Goal: Task Accomplishment & Management: Manage account settings

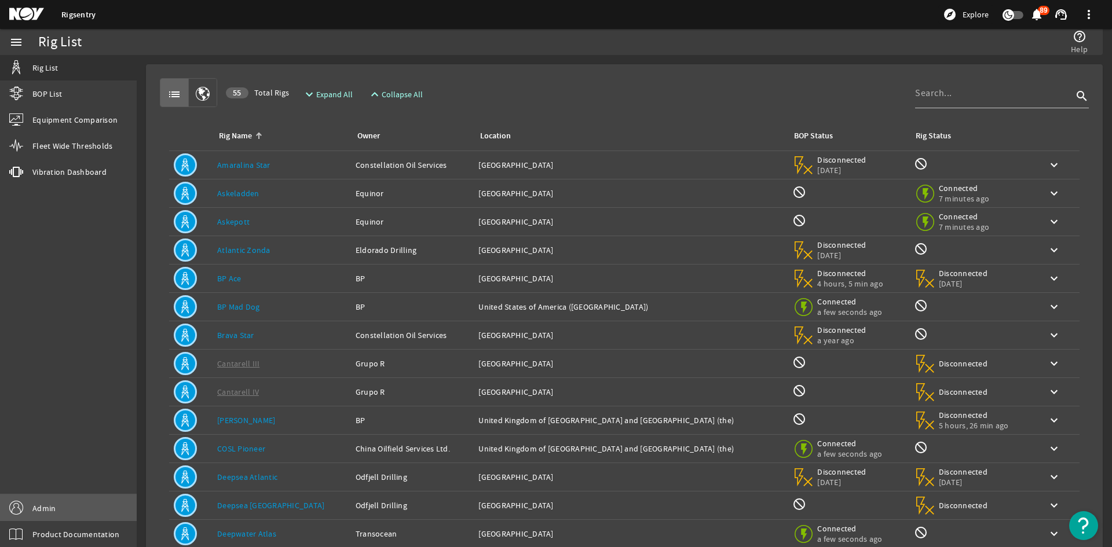
click at [109, 496] on link "Admin" at bounding box center [68, 508] width 137 height 26
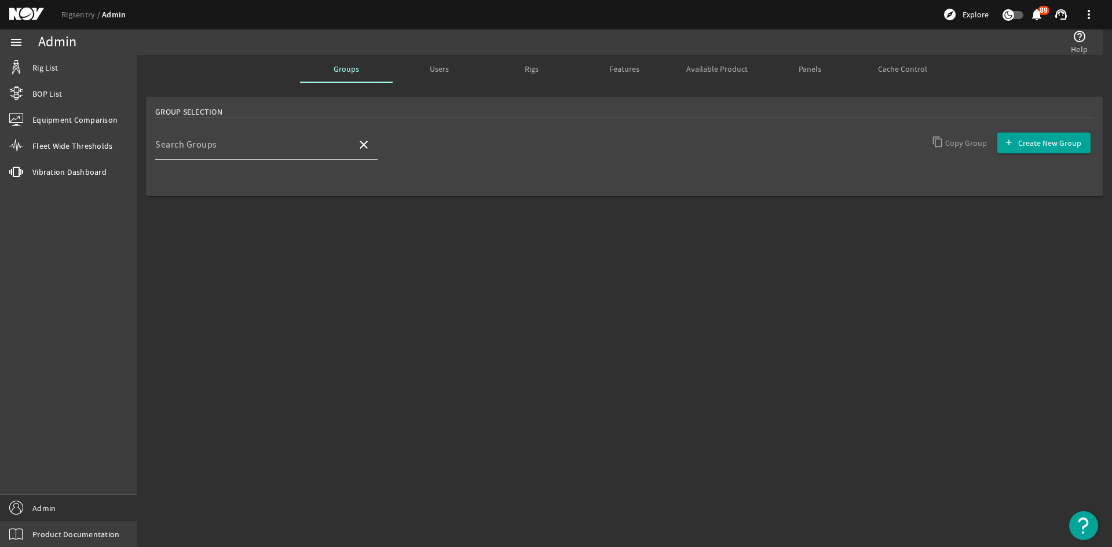
click at [430, 72] on span "Users" at bounding box center [439, 69] width 19 height 8
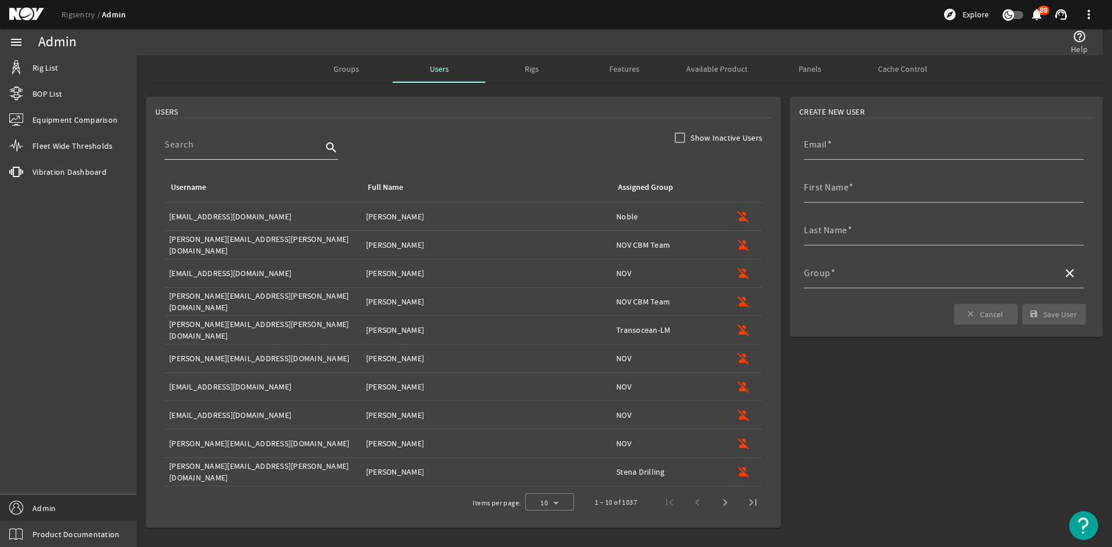
click at [232, 159] on div at bounding box center [242, 145] width 157 height 30
click at [233, 152] on div at bounding box center [242, 145] width 157 height 30
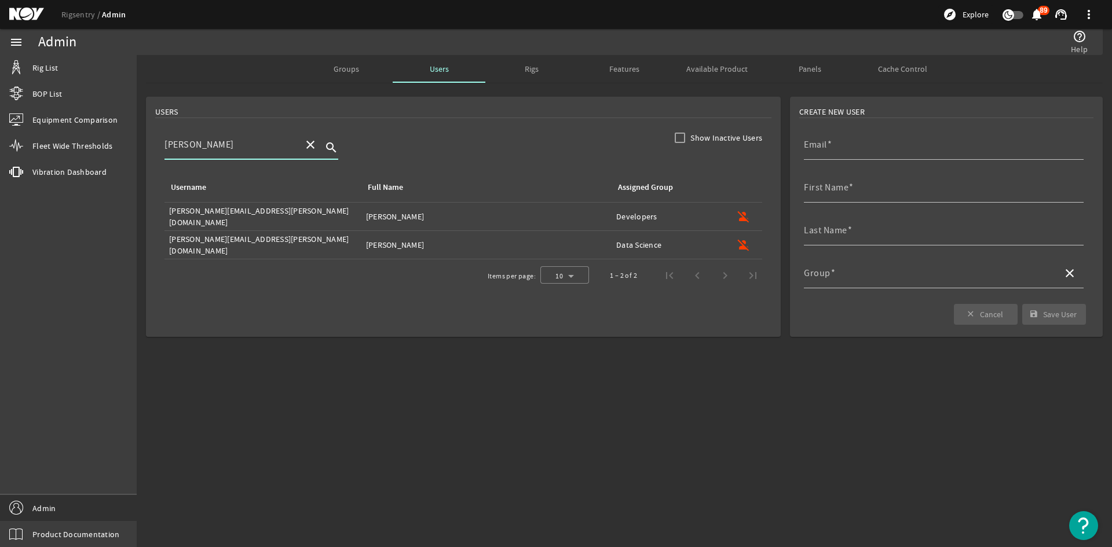
type input "[PERSON_NAME]"
click at [364, 67] on div "Groups" at bounding box center [346, 69] width 93 height 28
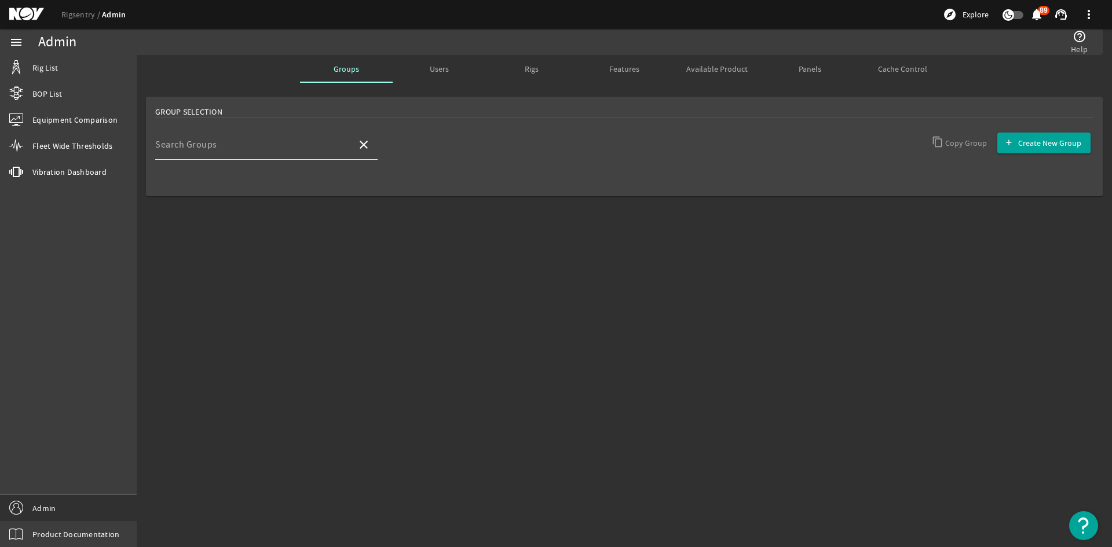
click at [251, 146] on input "Search Groups" at bounding box center [251, 149] width 192 height 14
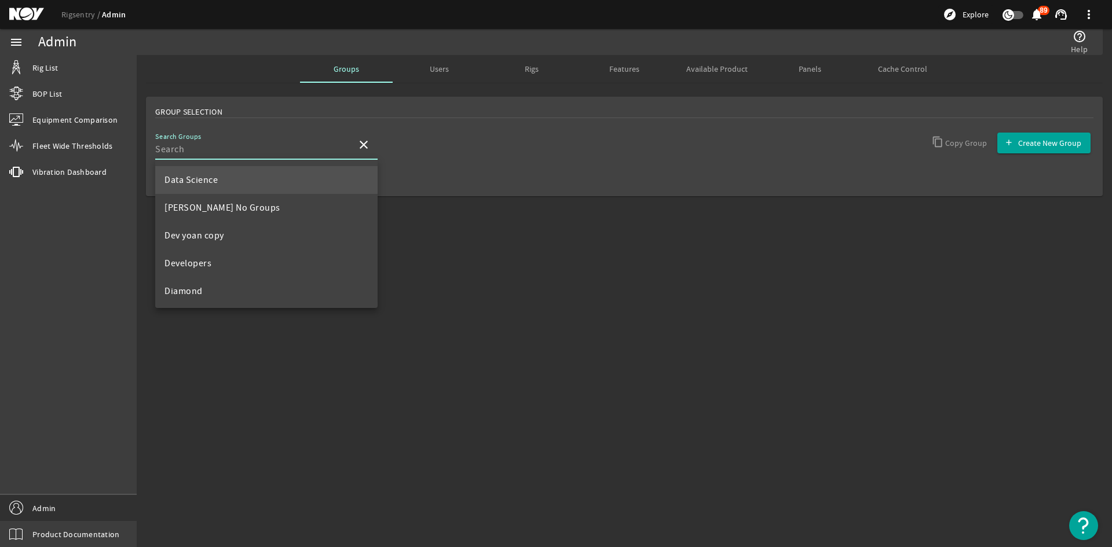
scroll to position [174, 0]
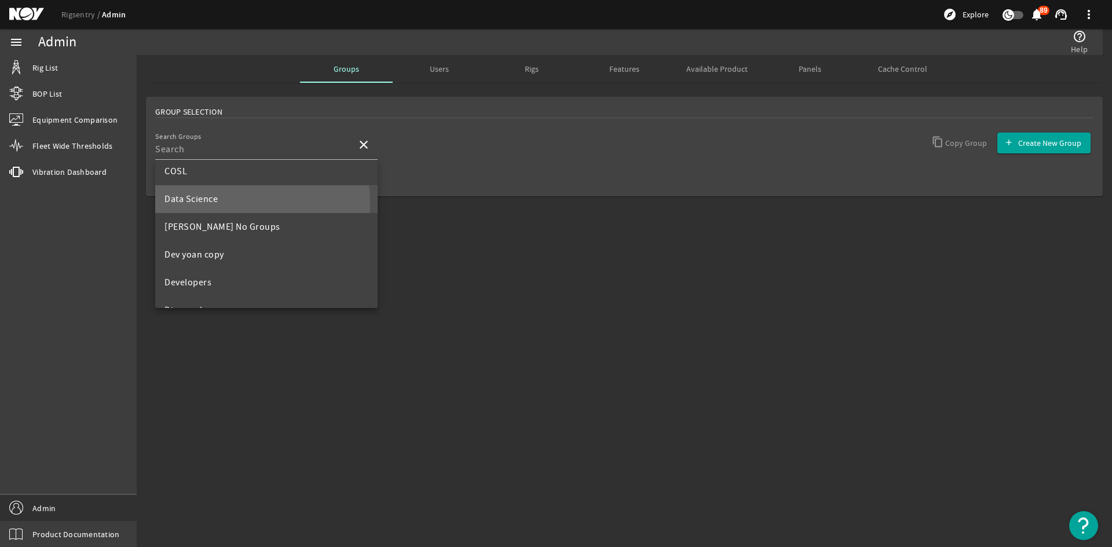
click at [214, 204] on span "Data Science" at bounding box center [190, 199] width 53 height 12
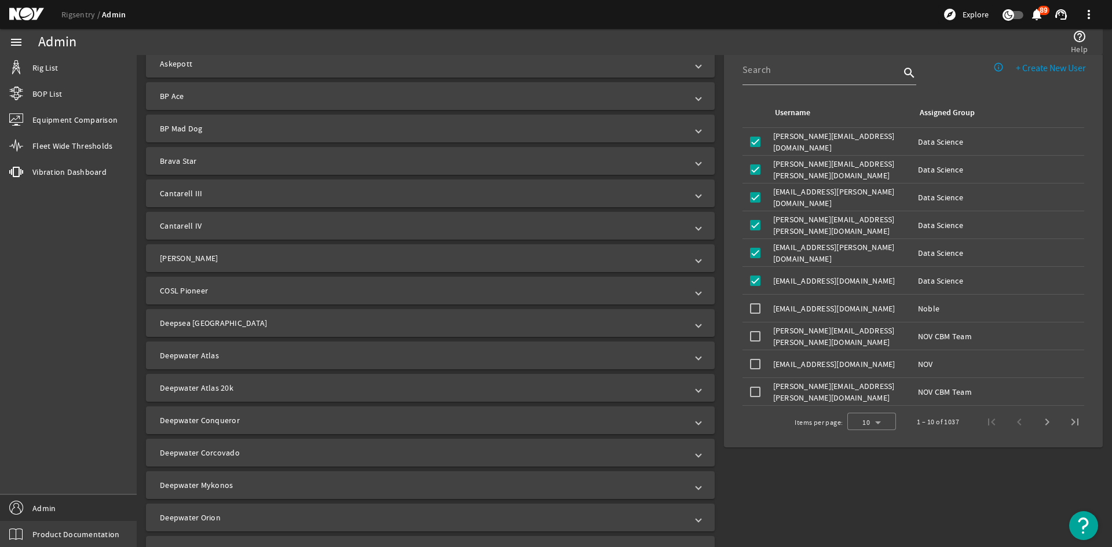
scroll to position [405, 0]
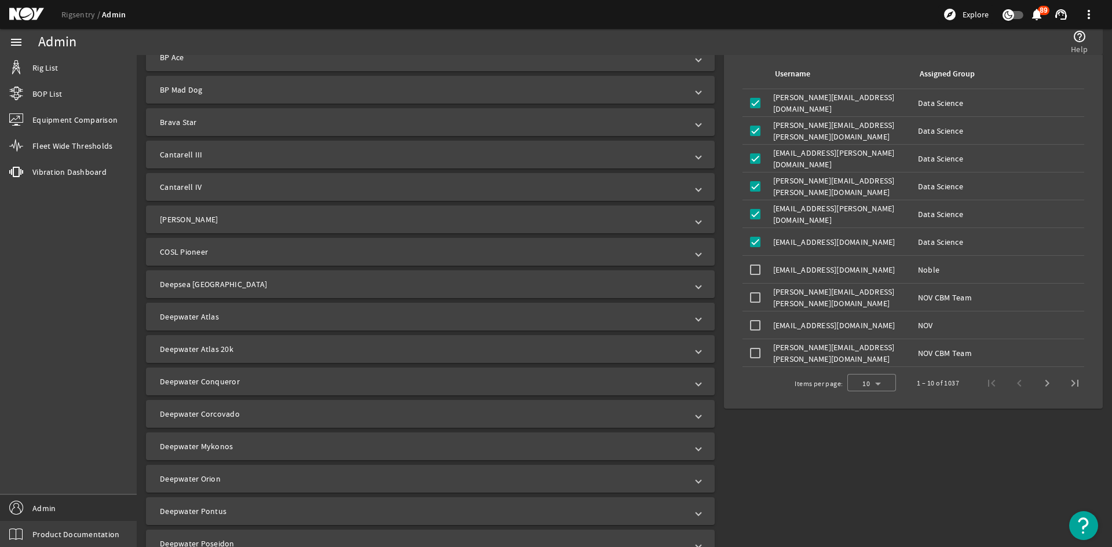
click at [275, 318] on mat-panel-title "Deepwater Atlas" at bounding box center [423, 317] width 527 height 12
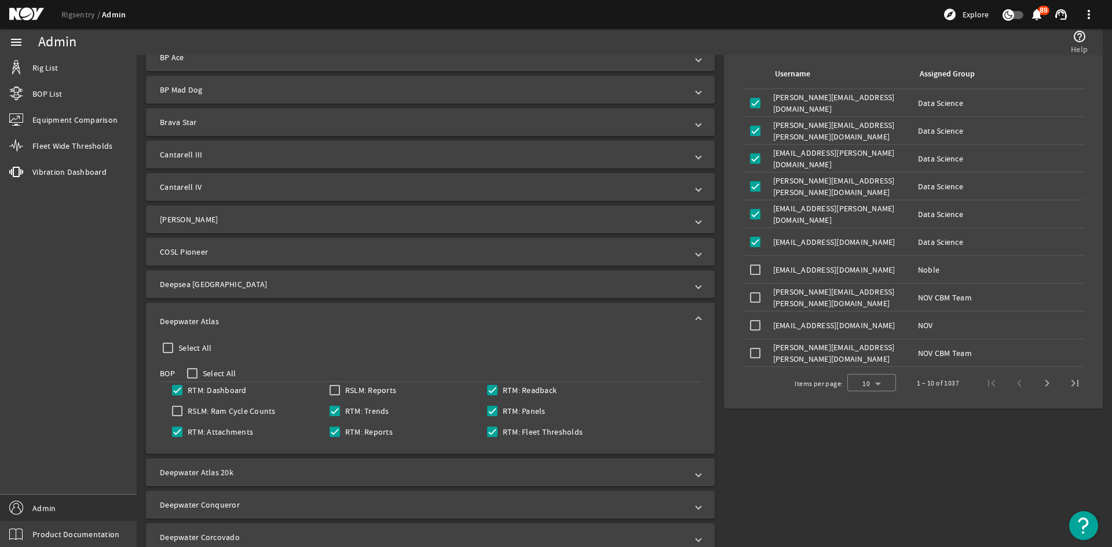
click at [363, 464] on mat-expansion-panel-header "Deepwater Atlas 20k" at bounding box center [430, 473] width 569 height 28
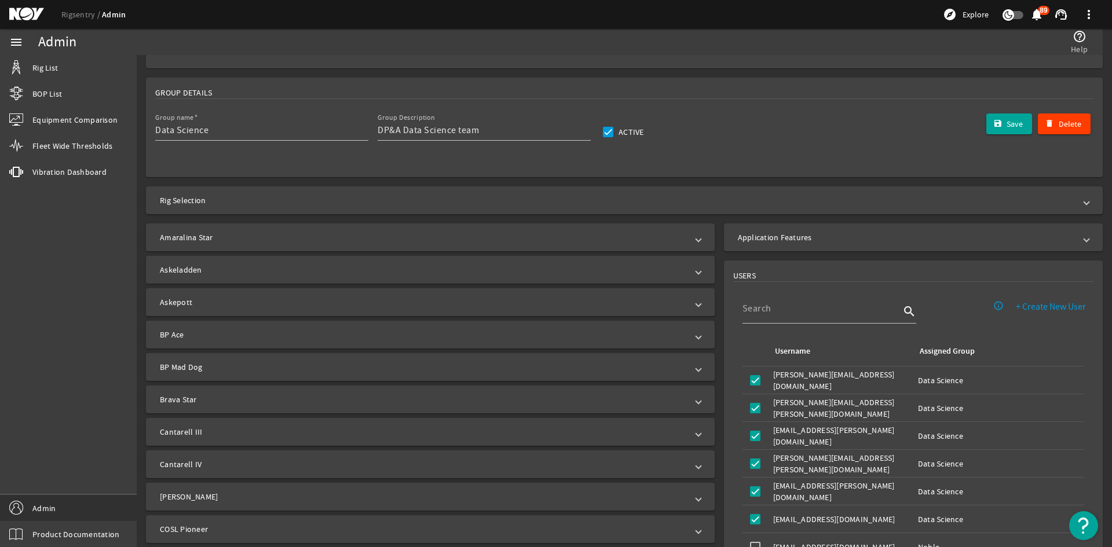
scroll to position [120, 0]
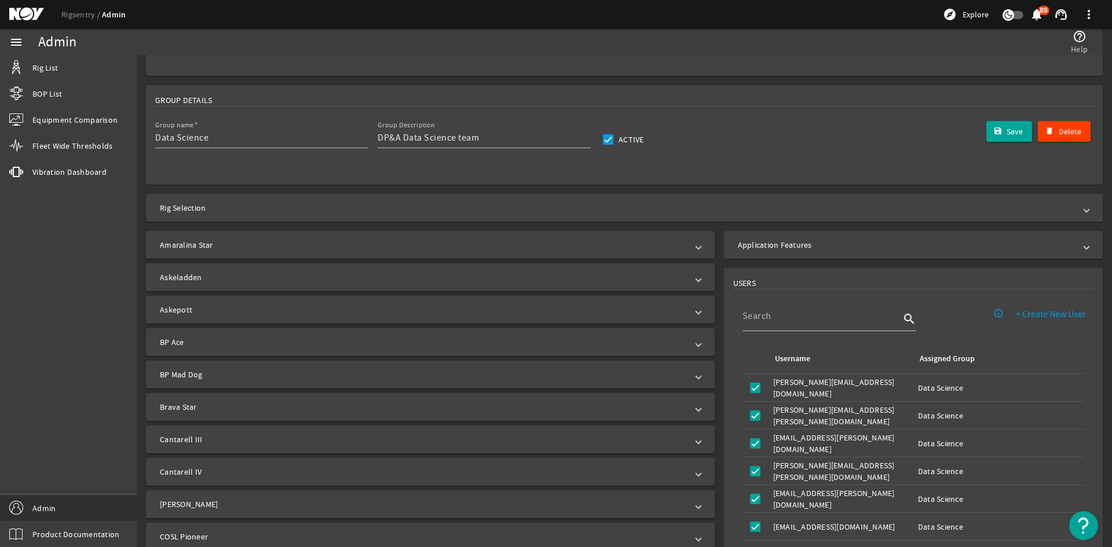
click at [907, 247] on mat-panel-title "Application Features" at bounding box center [906, 245] width 337 height 12
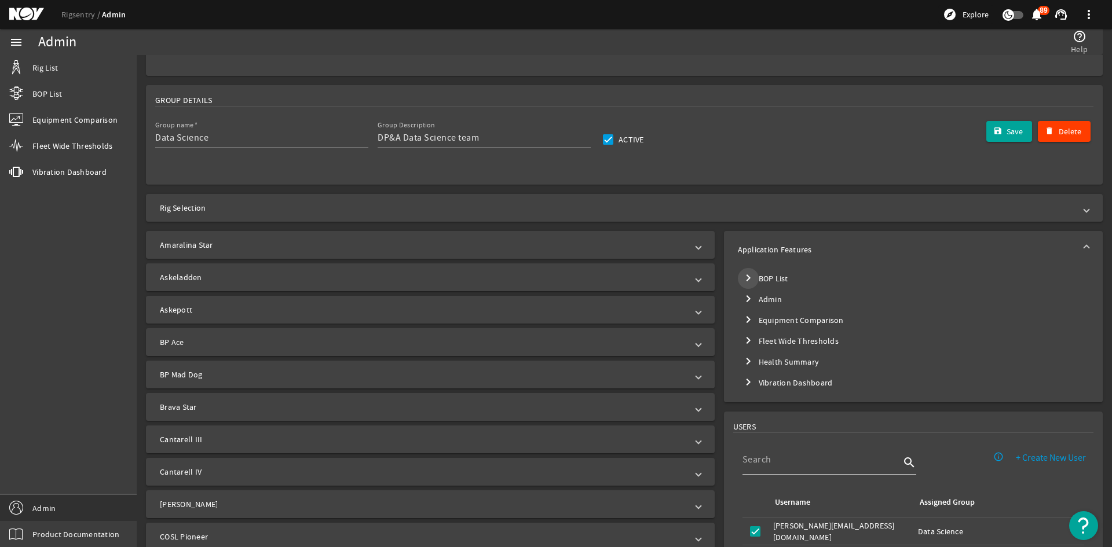
click at [743, 277] on mat-icon "chevron_right" at bounding box center [748, 278] width 14 height 14
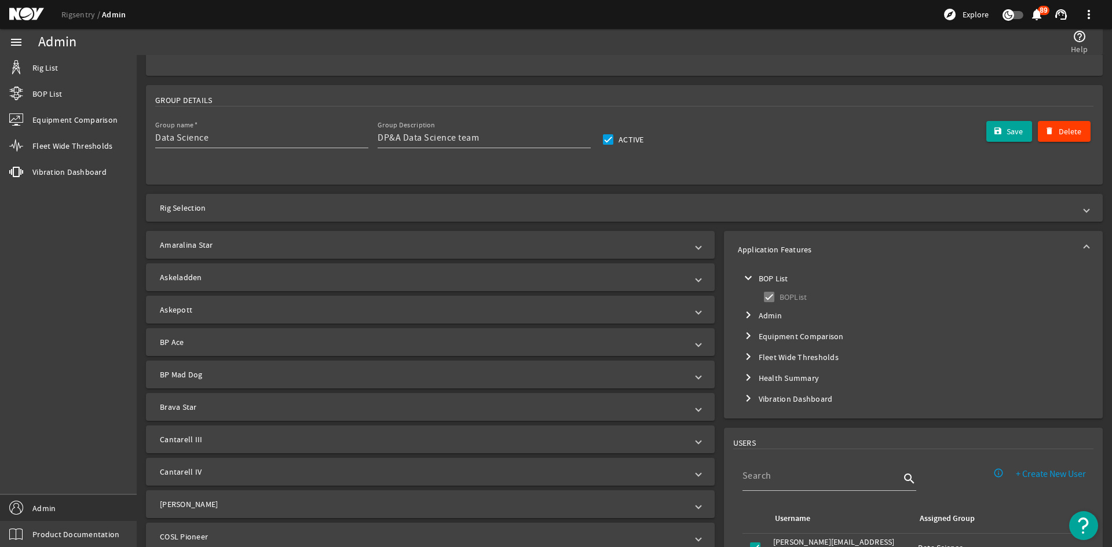
click at [741, 318] on mat-icon "chevron_right" at bounding box center [748, 315] width 14 height 14
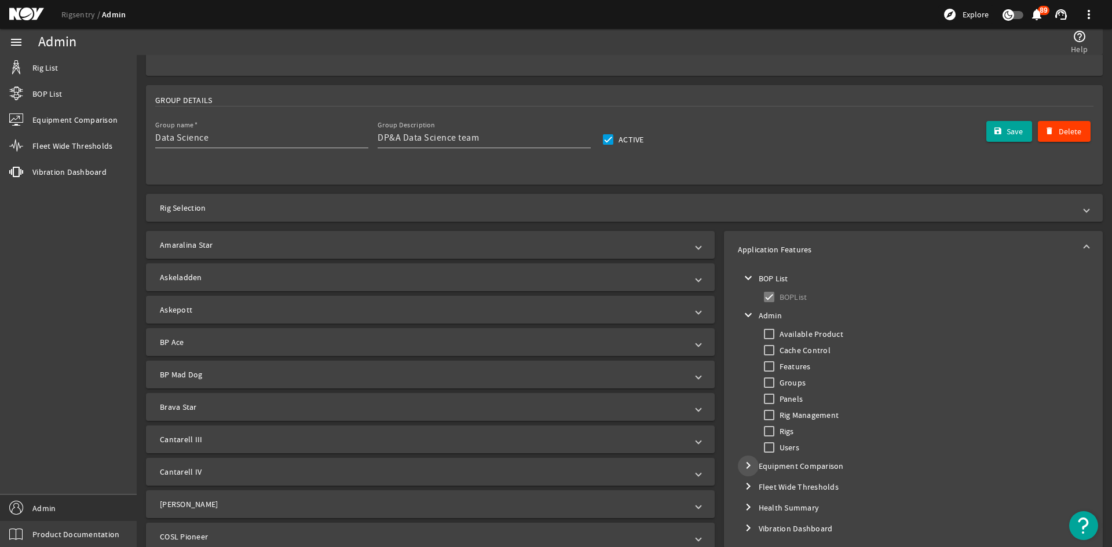
click at [743, 467] on mat-icon "chevron_right" at bounding box center [748, 466] width 14 height 14
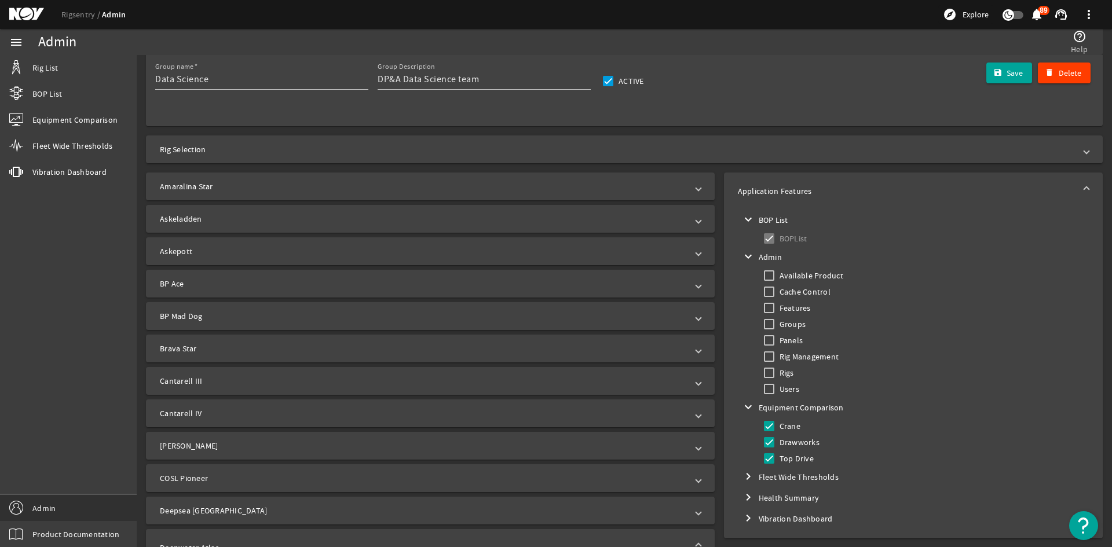
scroll to position [294, 0]
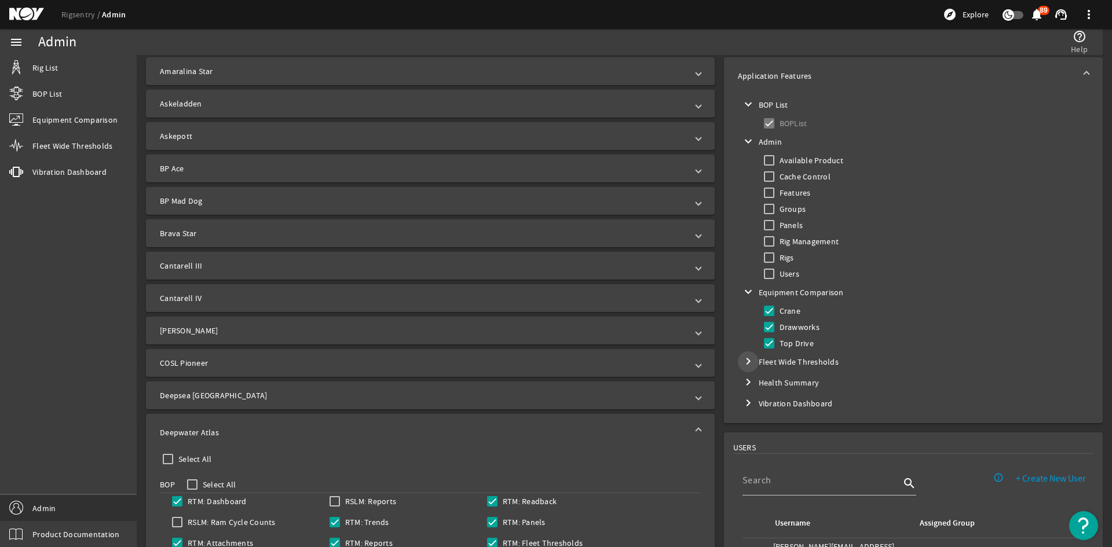
click at [748, 360] on mat-icon "chevron_right" at bounding box center [748, 361] width 14 height 14
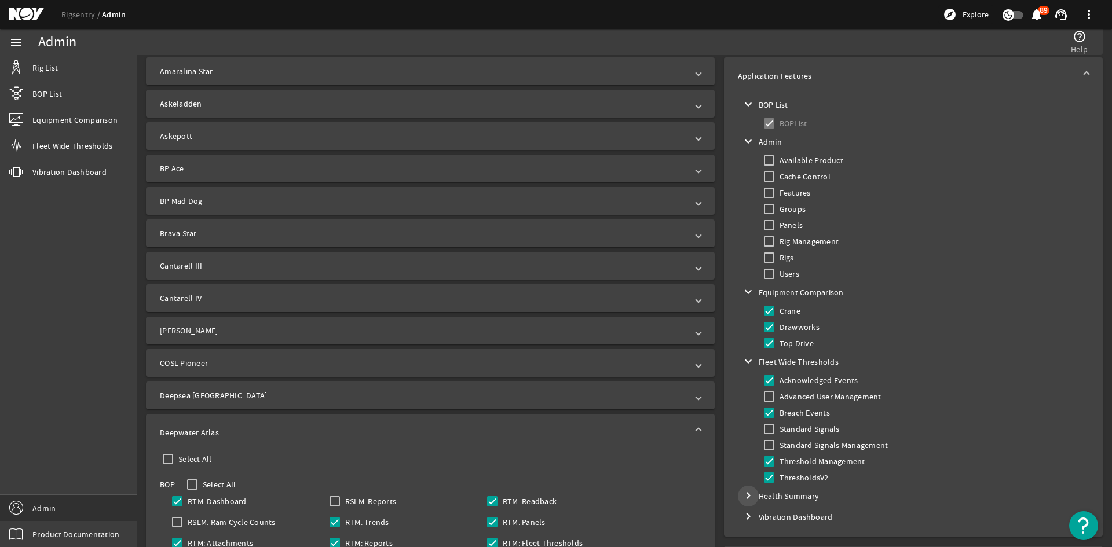
click at [734, 496] on span "Toggle Health Summary" at bounding box center [748, 496] width 28 height 28
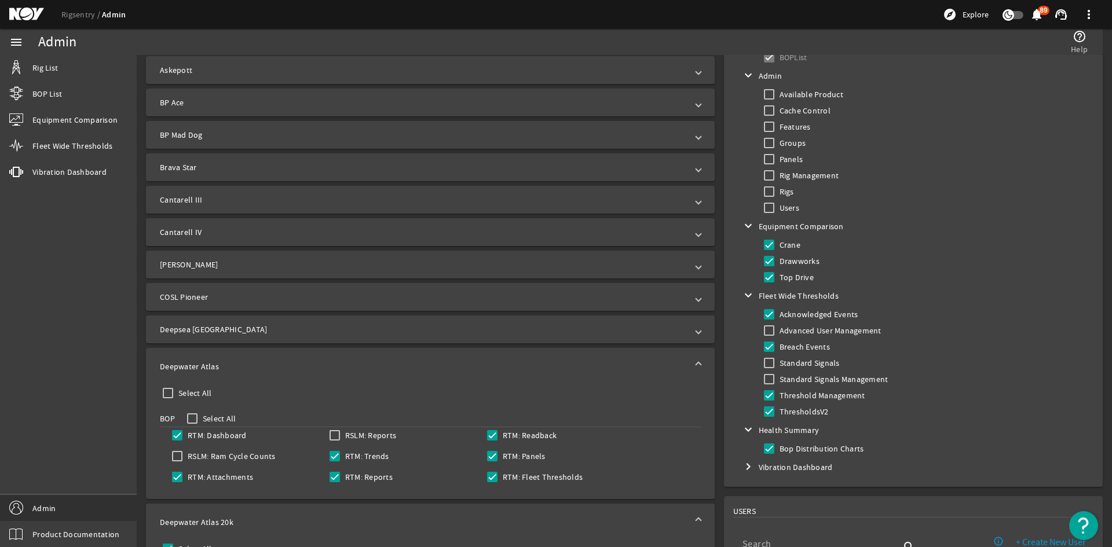
scroll to position [410, 0]
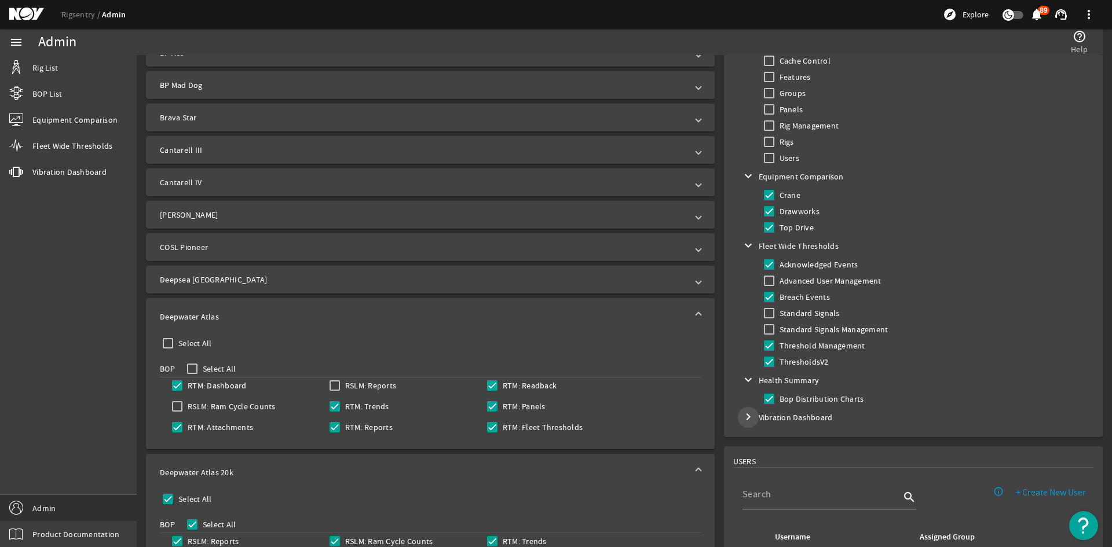
click at [742, 412] on mat-icon "chevron_right" at bounding box center [748, 417] width 14 height 14
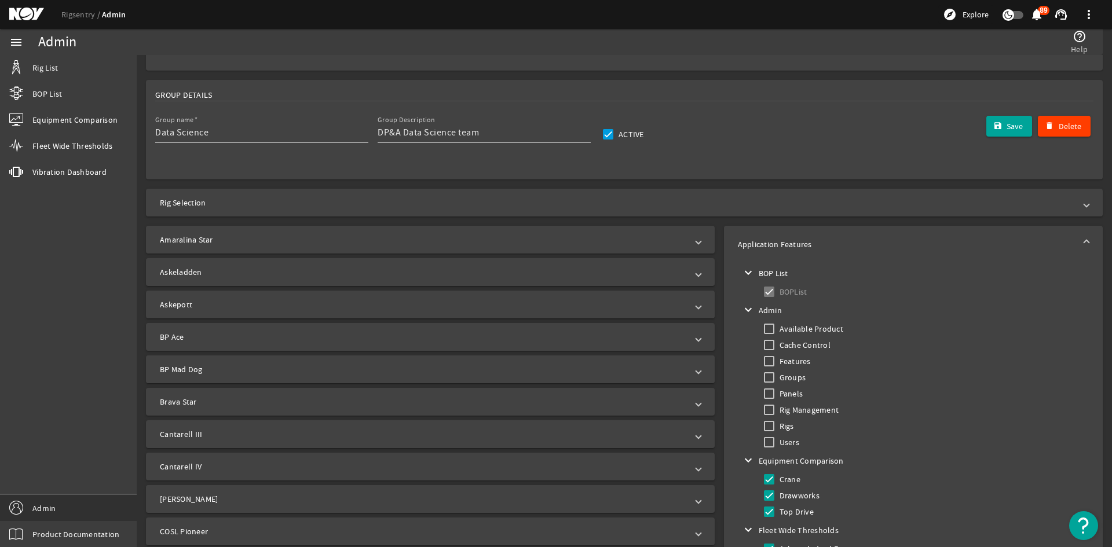
scroll to position [120, 0]
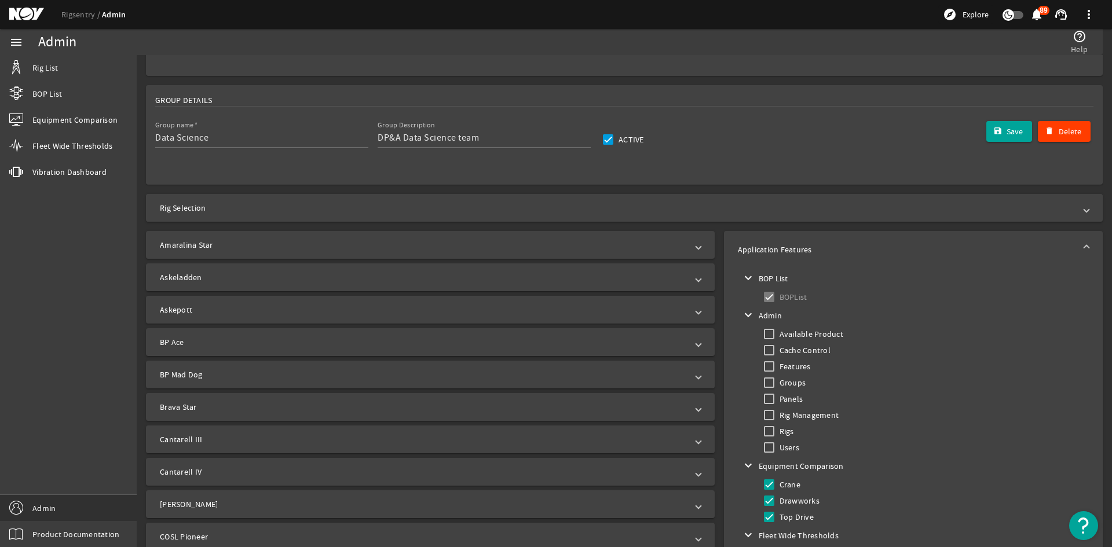
click at [428, 203] on mat-panel-title "Rig Selection" at bounding box center [617, 208] width 915 height 12
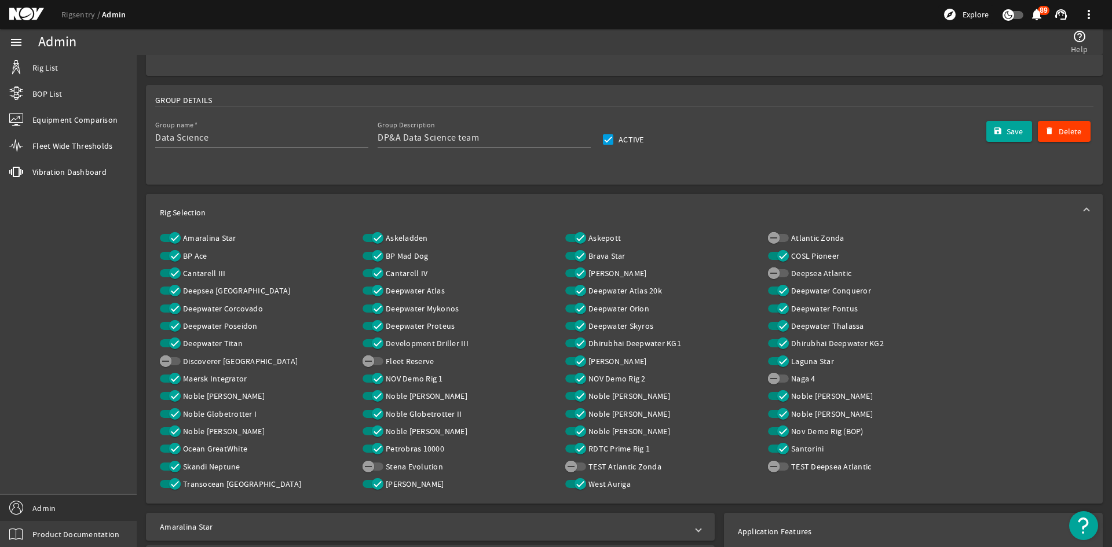
click at [428, 203] on mat-expansion-panel-header "Rig Selection" at bounding box center [624, 212] width 957 height 37
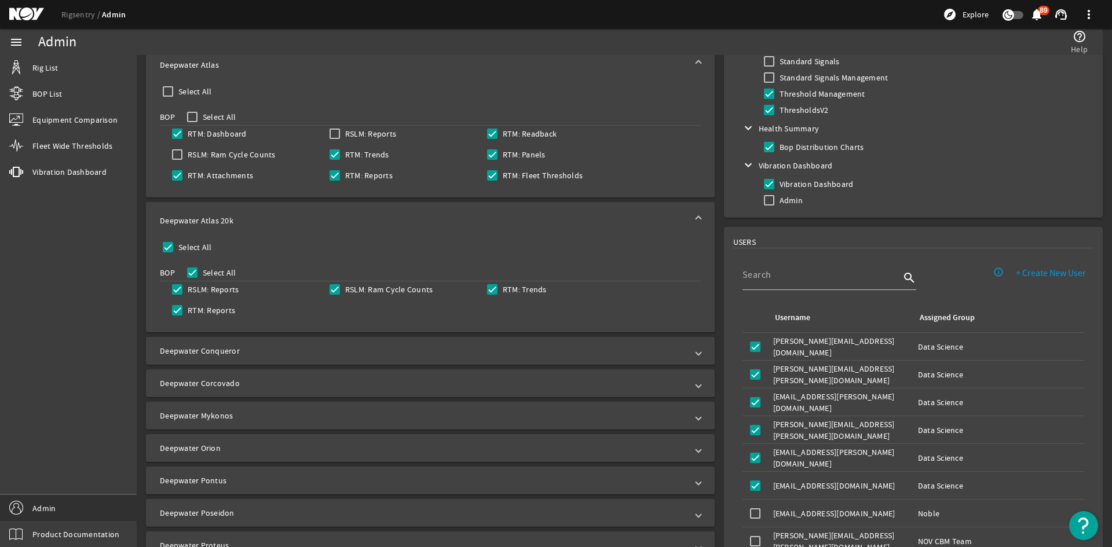
scroll to position [642, 0]
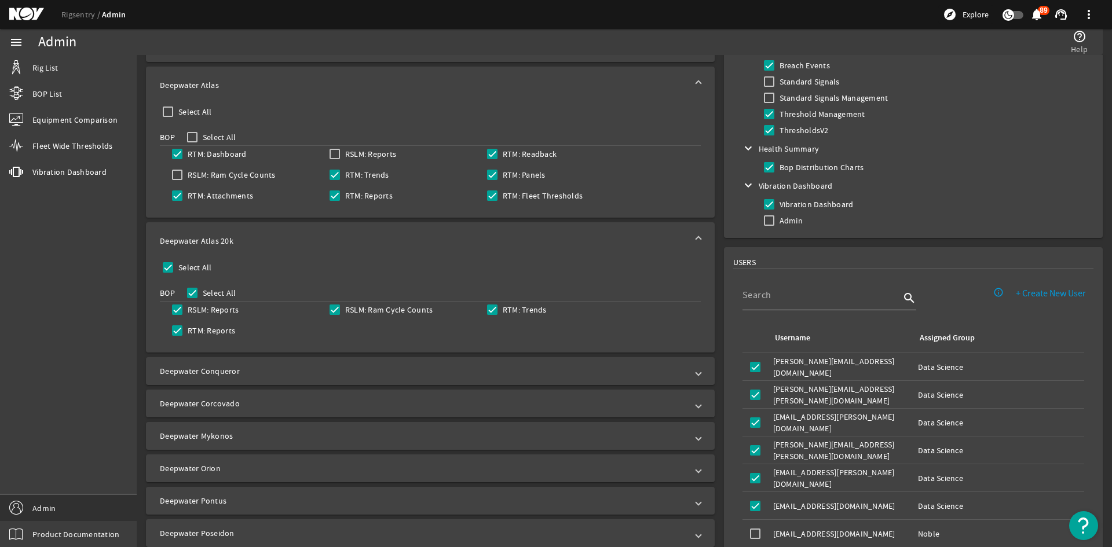
click at [177, 112] on label "Select All" at bounding box center [194, 112] width 36 height 12
click at [176, 112] on input "Select All" at bounding box center [168, 112] width 16 height 16
checkbox input "true"
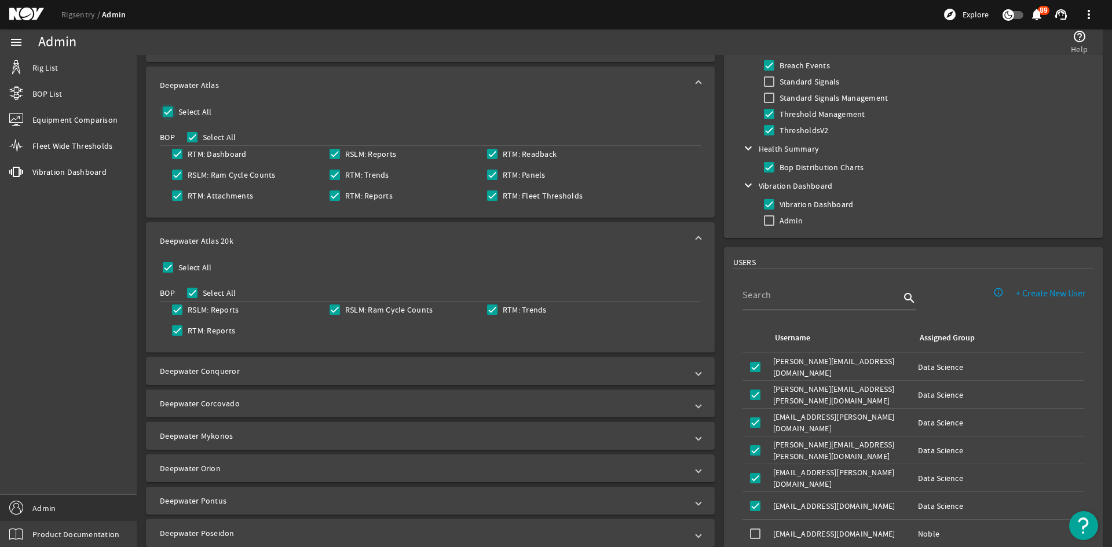
checkbox input "true"
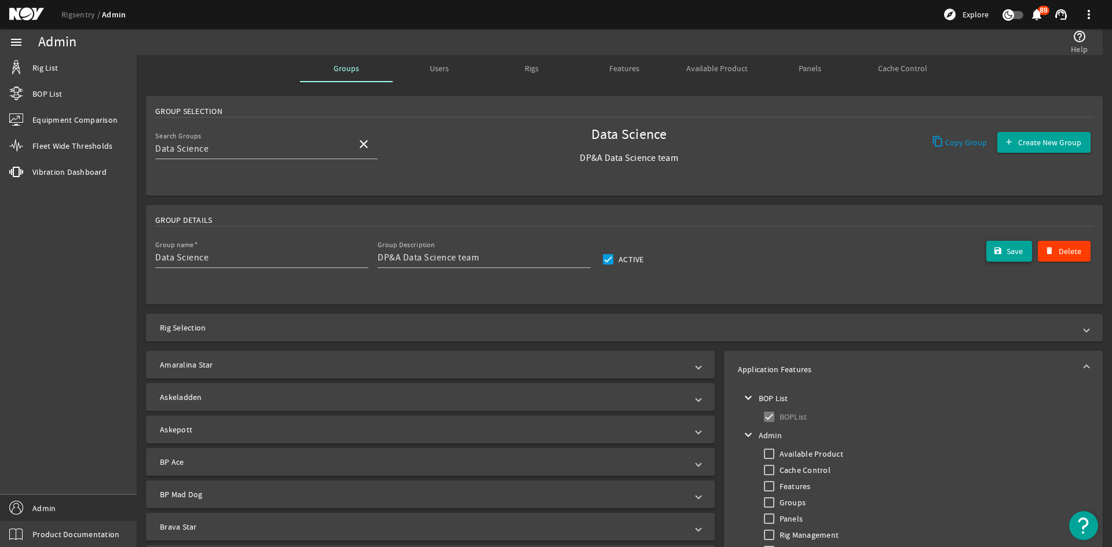
scroll to position [0, 0]
click at [995, 253] on span "submit" at bounding box center [1009, 252] width 46 height 28
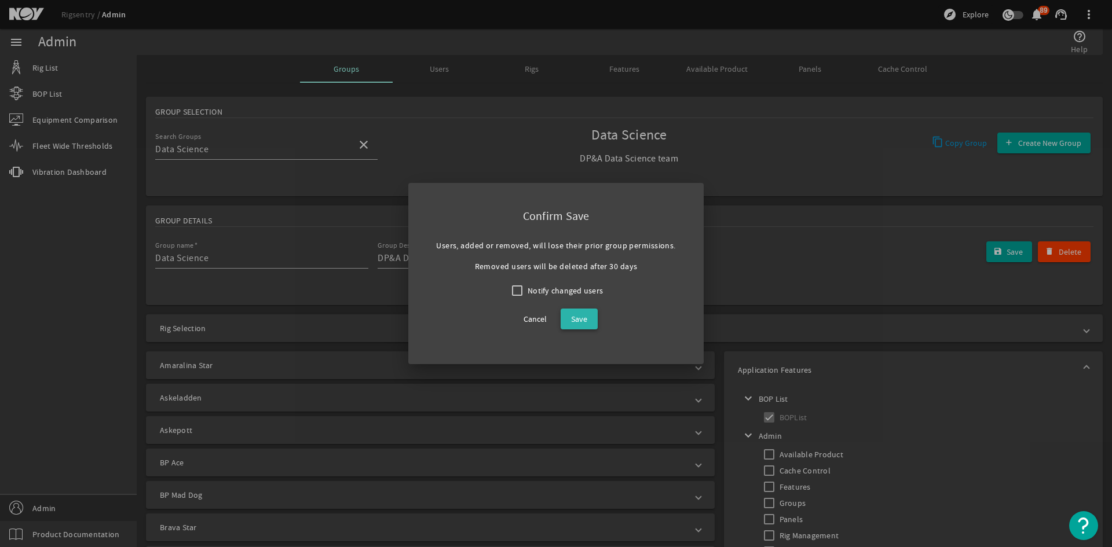
click at [584, 310] on span at bounding box center [578, 319] width 37 height 28
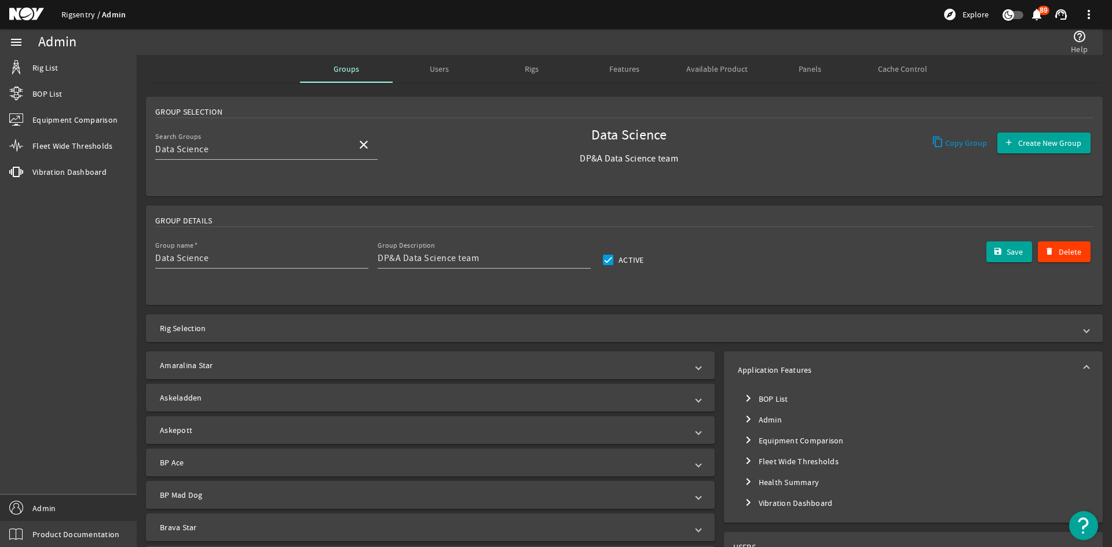
click at [94, 11] on link "Rigsentry" at bounding box center [81, 14] width 41 height 10
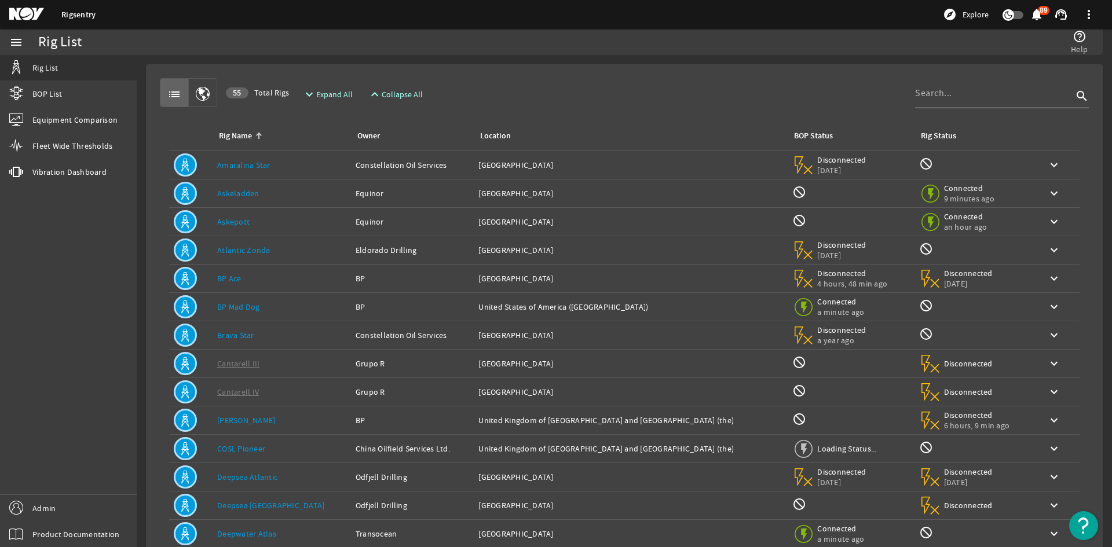
click at [958, 103] on div at bounding box center [993, 93] width 157 height 30
type input "tds-11"
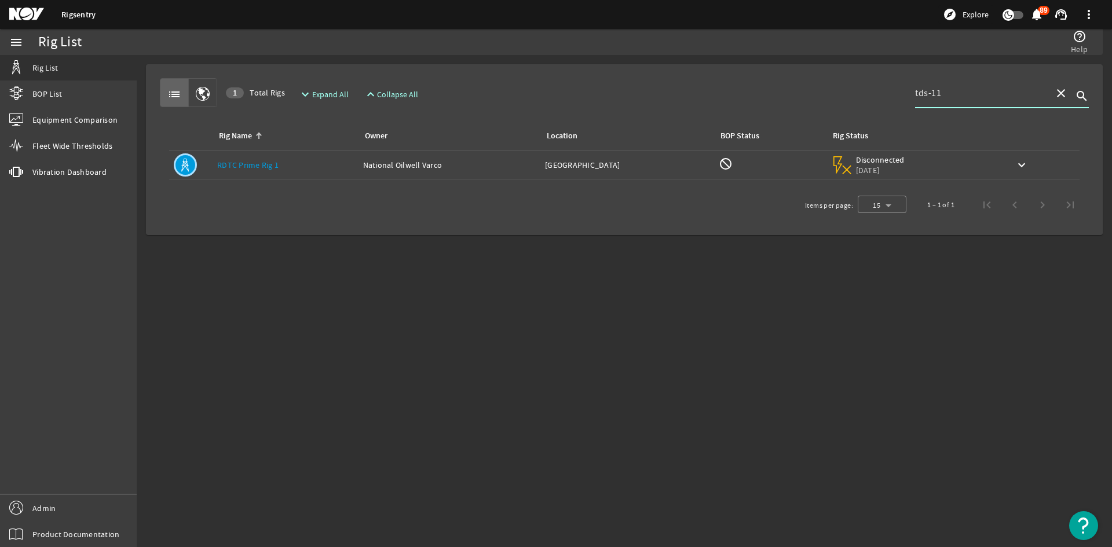
click at [301, 166] on div "Rig Name: RDTC Prime Rig 1" at bounding box center [285, 165] width 137 height 12
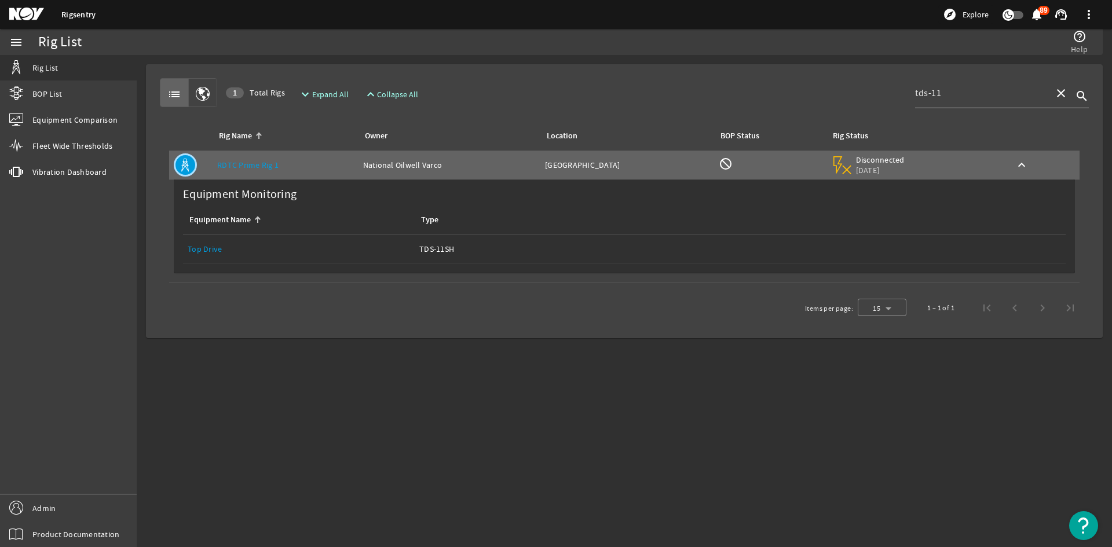
click at [225, 251] on div "Equipment Name: Top Drive" at bounding box center [299, 249] width 222 height 12
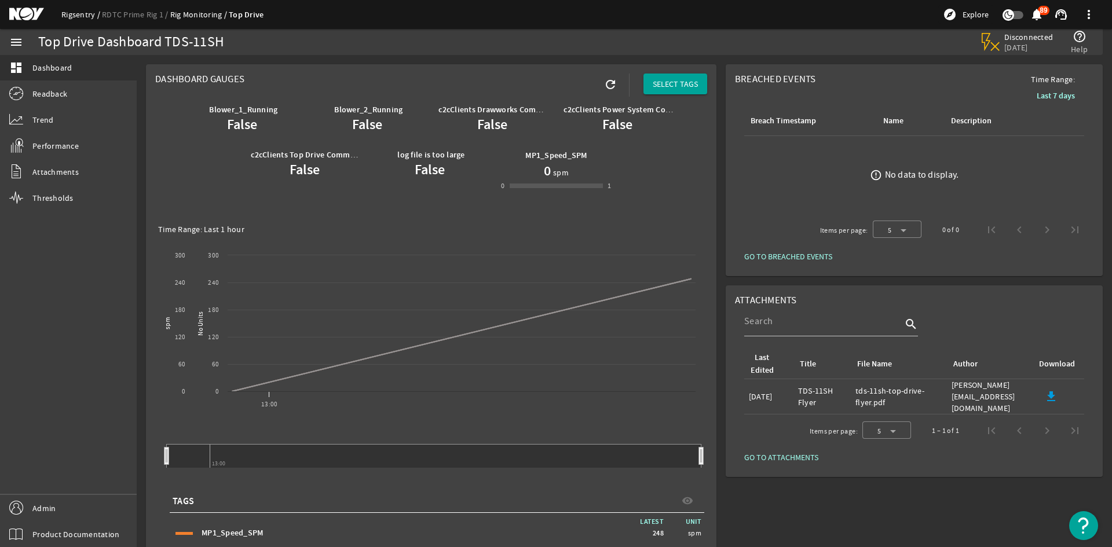
click at [74, 11] on link "Rigsentry" at bounding box center [81, 14] width 41 height 10
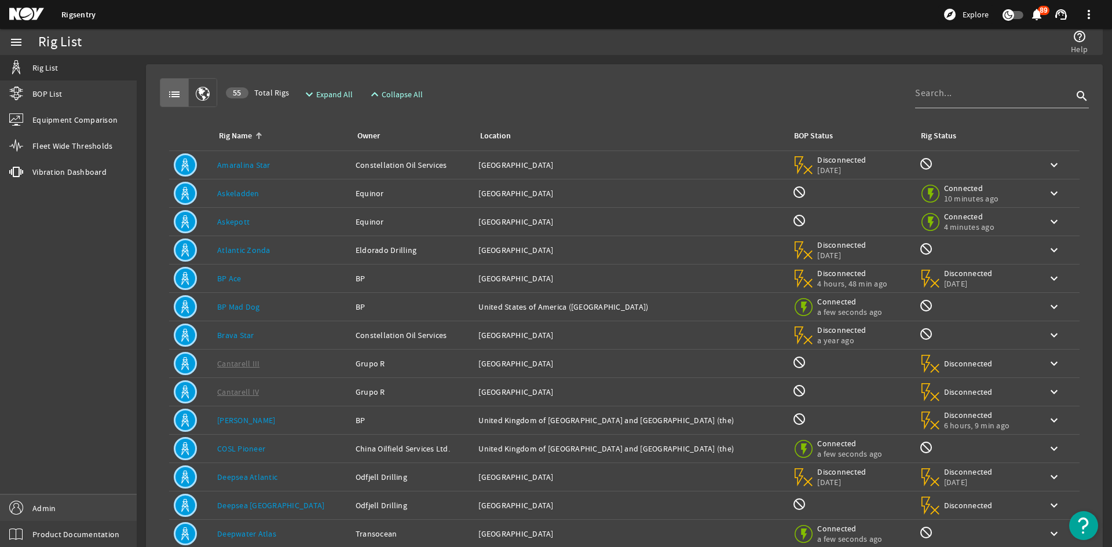
click at [73, 506] on link "Admin" at bounding box center [68, 508] width 137 height 26
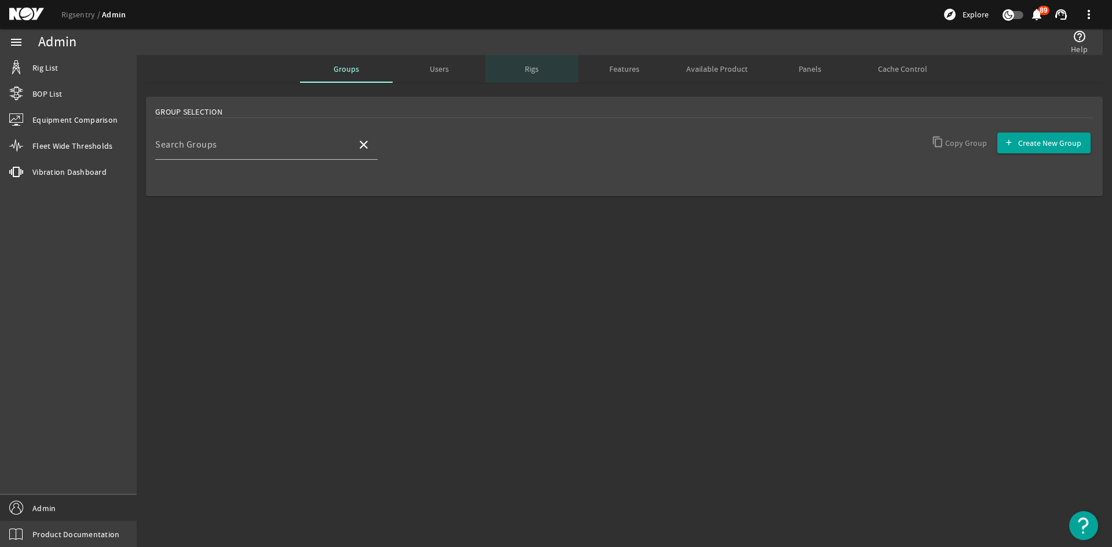
click at [522, 73] on div "Rigs" at bounding box center [531, 69] width 93 height 28
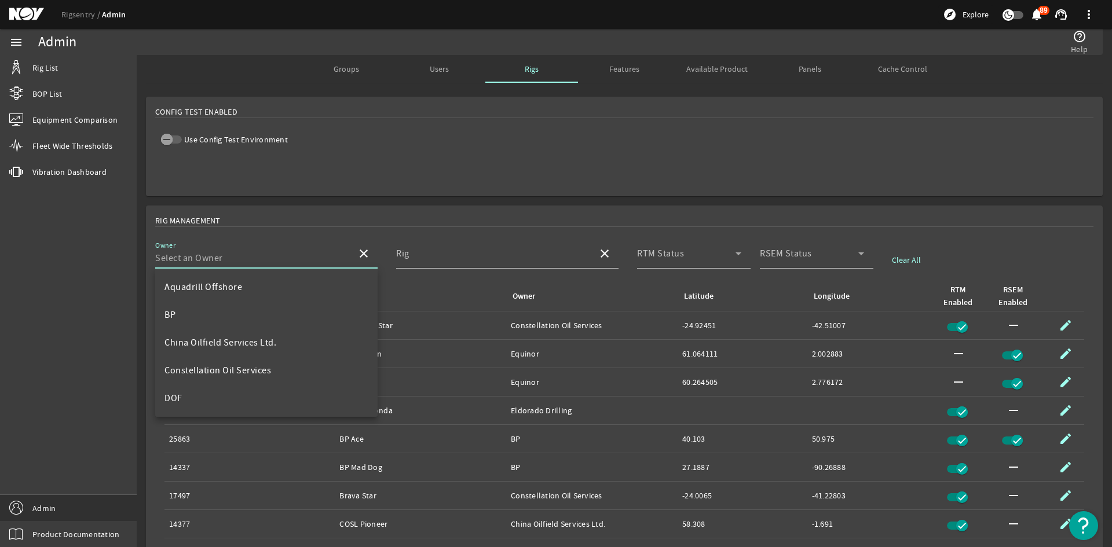
click at [273, 255] on input "Owner" at bounding box center [251, 258] width 192 height 14
click at [603, 72] on div "Features" at bounding box center [624, 69] width 93 height 28
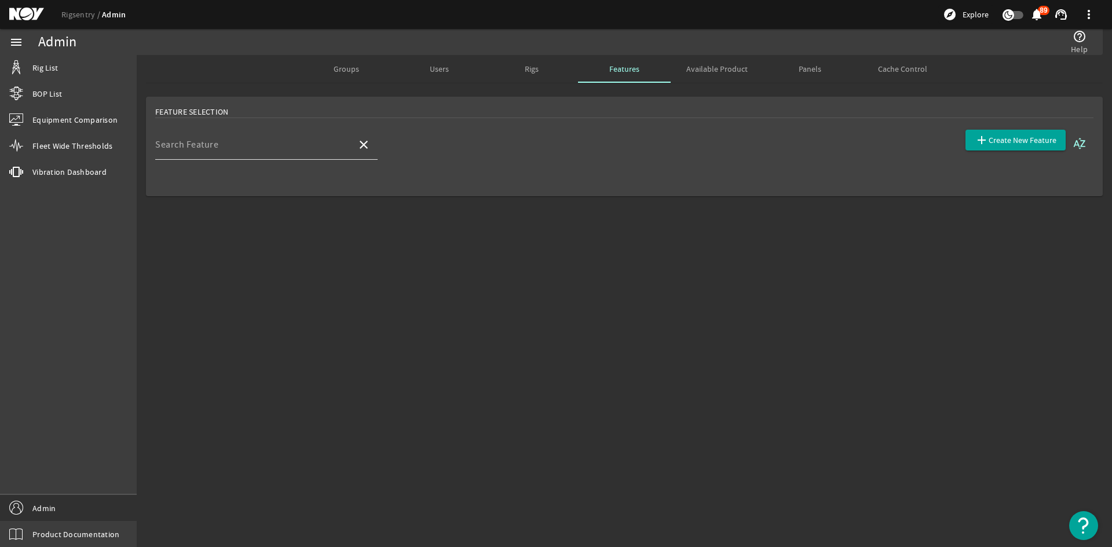
click at [213, 142] on mat-label "Search Feature" at bounding box center [186, 145] width 63 height 12
click at [213, 142] on input "Search Feature" at bounding box center [251, 149] width 192 height 14
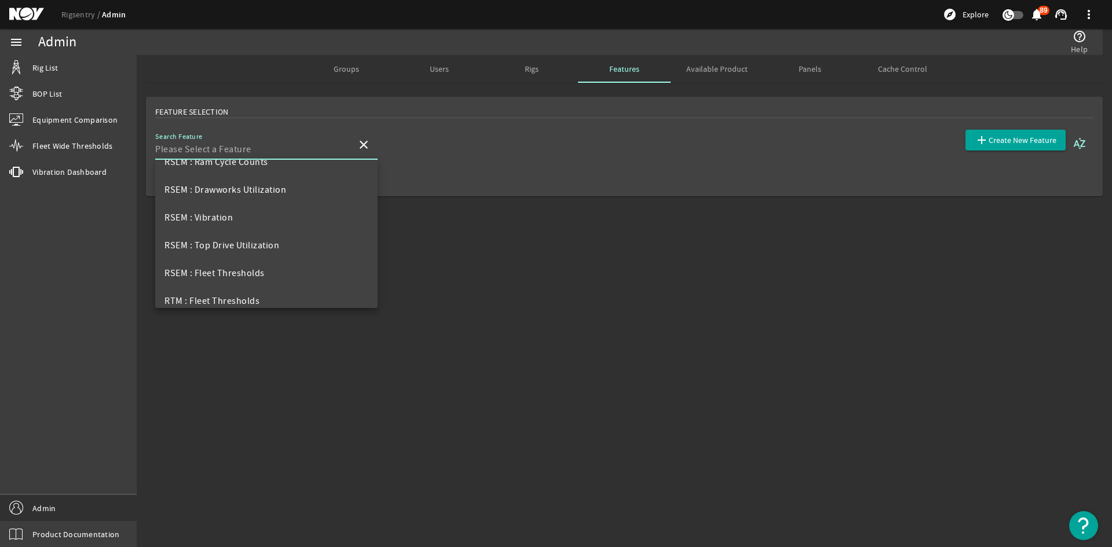
scroll to position [463, 0]
click at [274, 188] on span "RSEM : Top Drive Utilization" at bounding box center [221, 188] width 115 height 12
type input "RSEM : Top Drive Utilization"
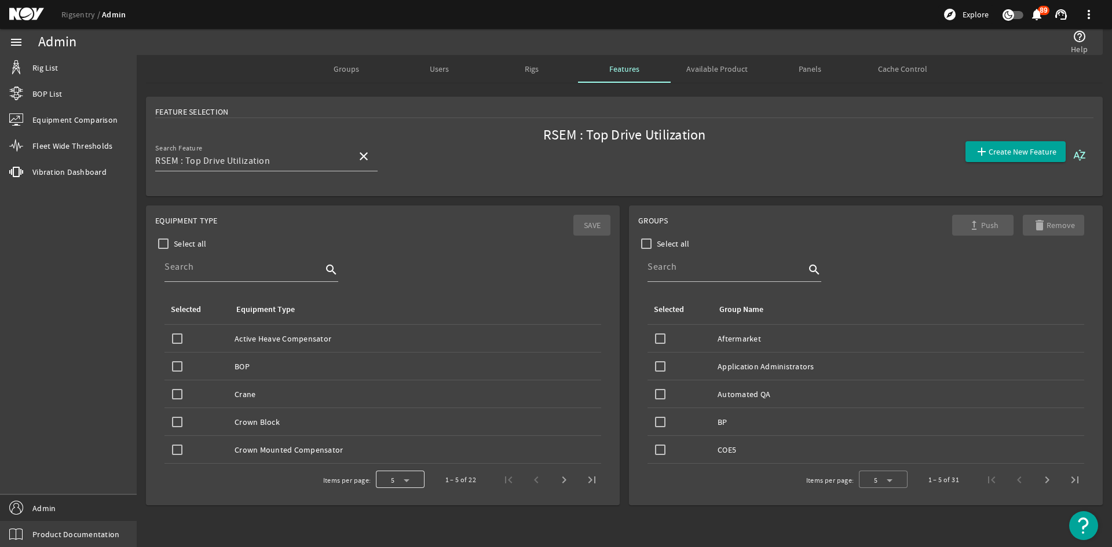
click at [390, 479] on div at bounding box center [400, 480] width 49 height 28
click at [394, 448] on span "50" at bounding box center [389, 450] width 10 height 14
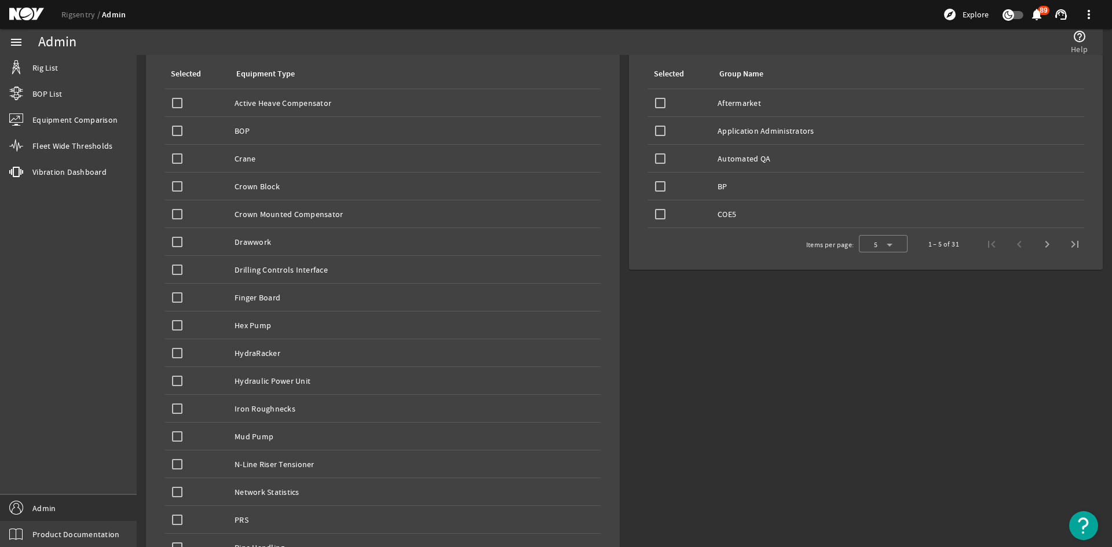
scroll to position [0, 0]
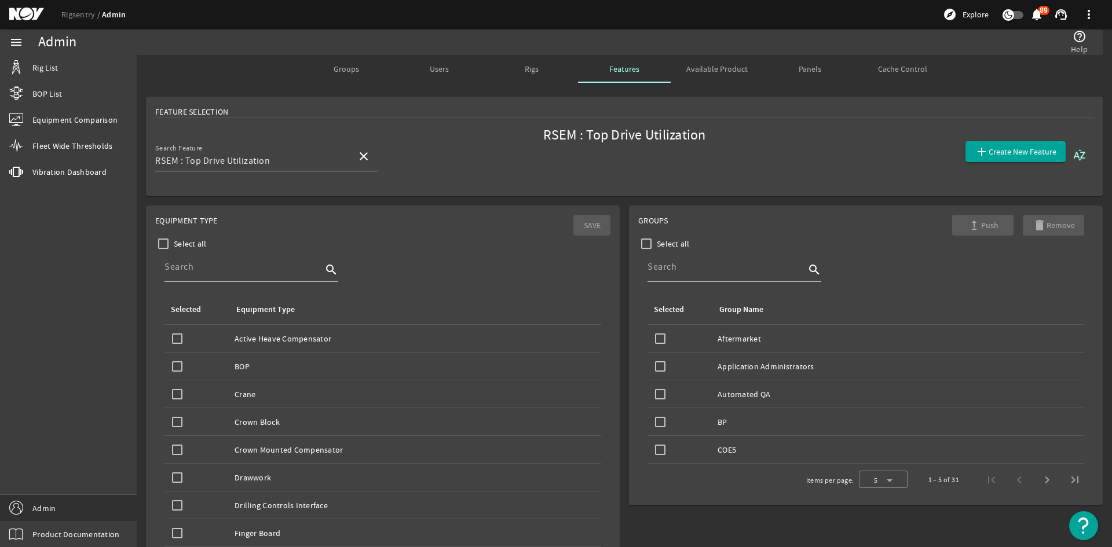
click at [525, 67] on span "Rigs" at bounding box center [532, 69] width 14 height 8
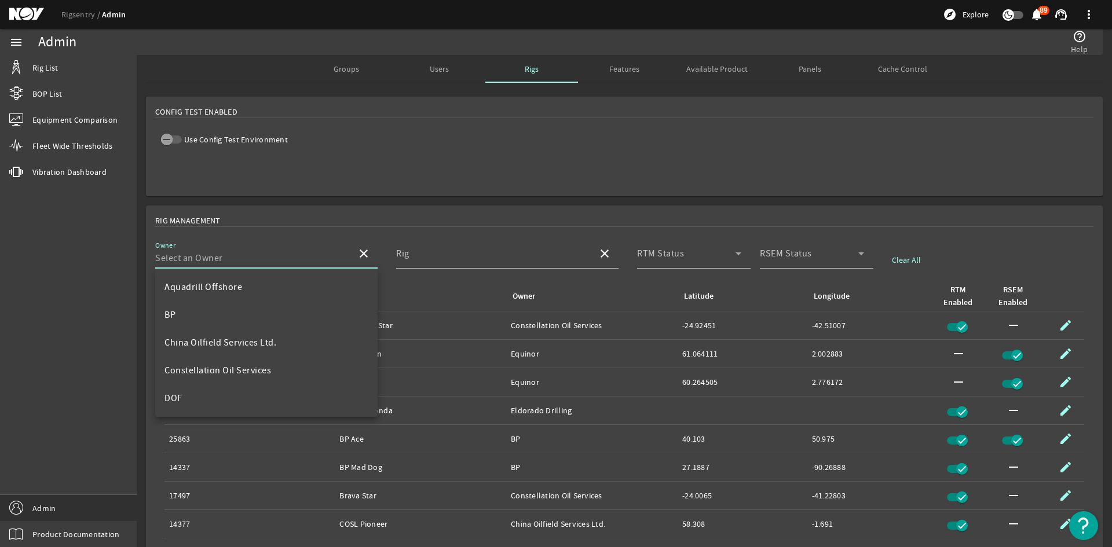
click at [225, 262] on input "Owner" at bounding box center [251, 258] width 192 height 14
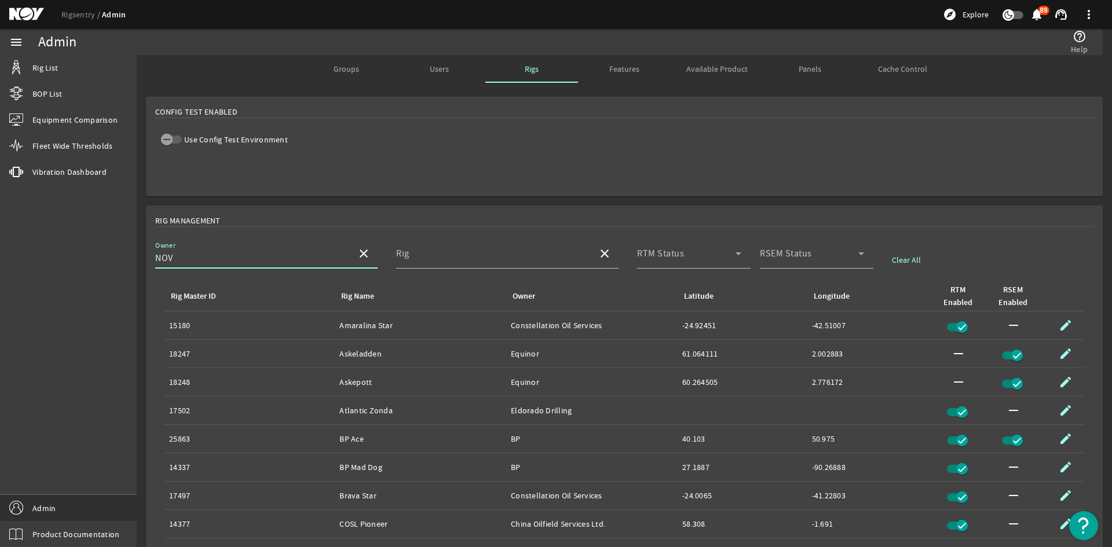
type input "NOV"
click at [350, 240] on button "close" at bounding box center [364, 254] width 28 height 28
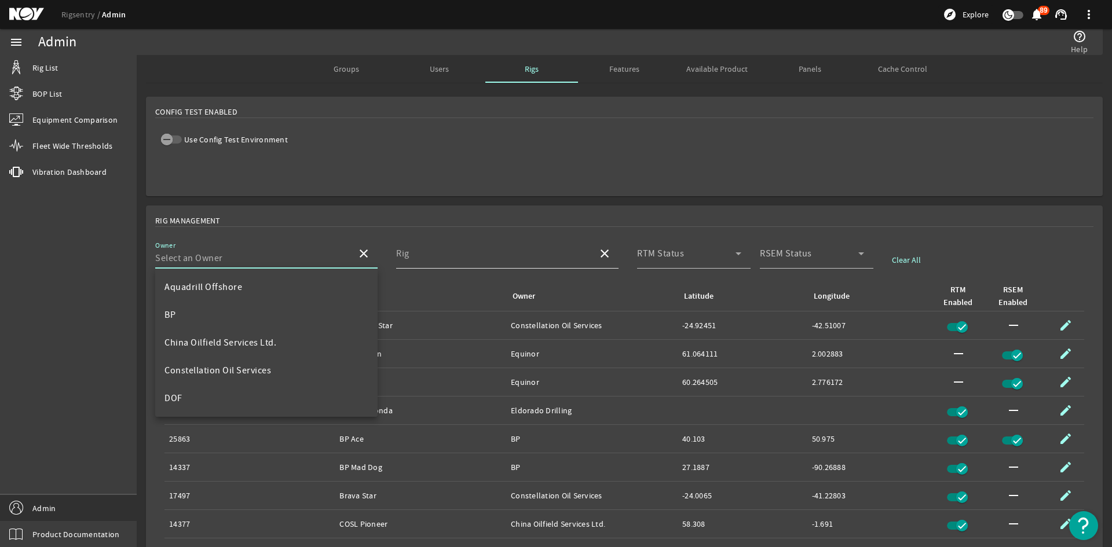
click at [430, 251] on div "Rig" at bounding box center [492, 254] width 192 height 30
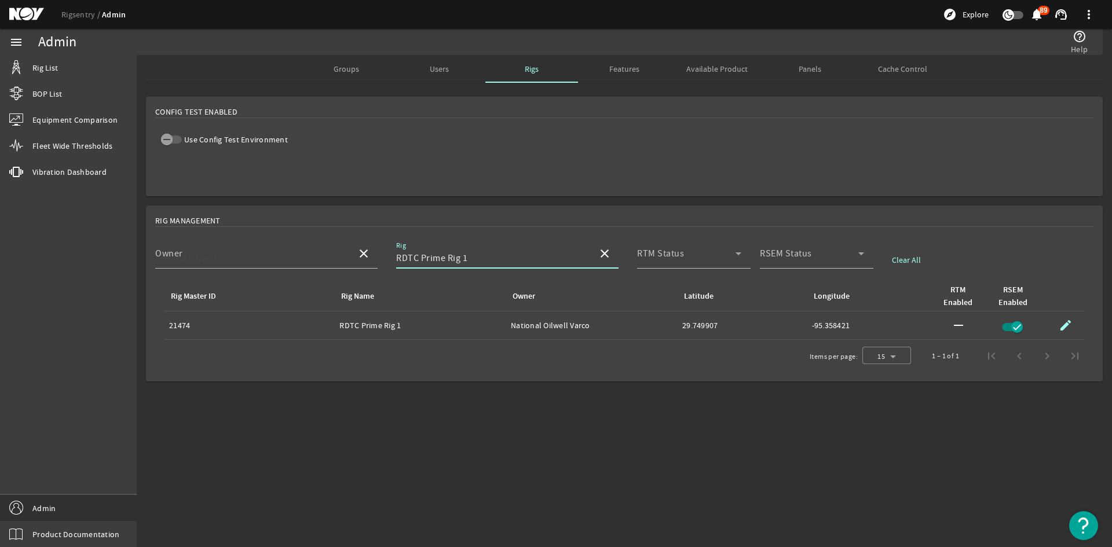
type input "RDTC Prime Rig 1"
click at [1073, 324] on span "button" at bounding box center [1065, 326] width 28 height 28
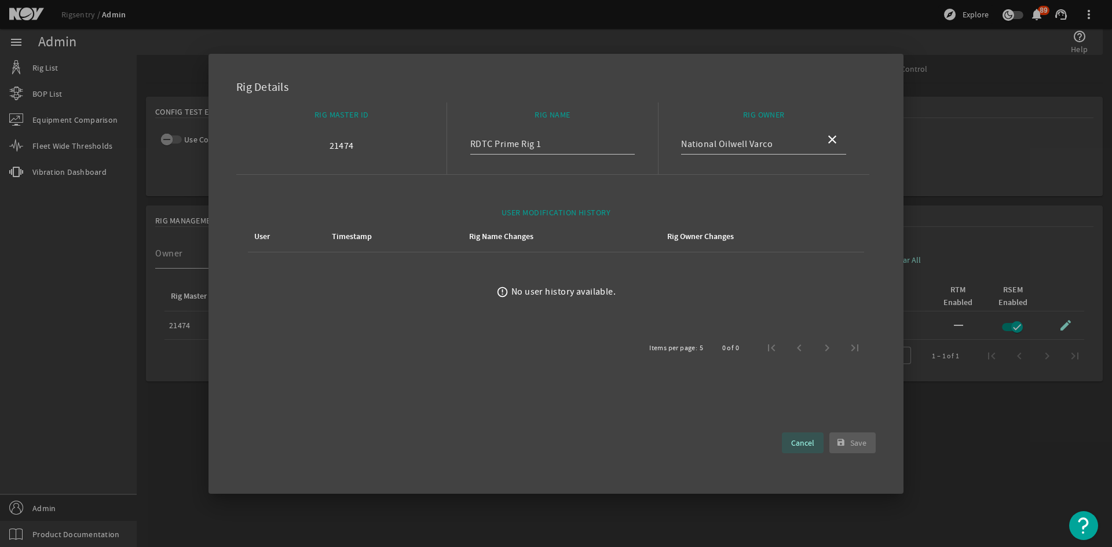
click at [797, 438] on span "Cancel" at bounding box center [802, 443] width 23 height 14
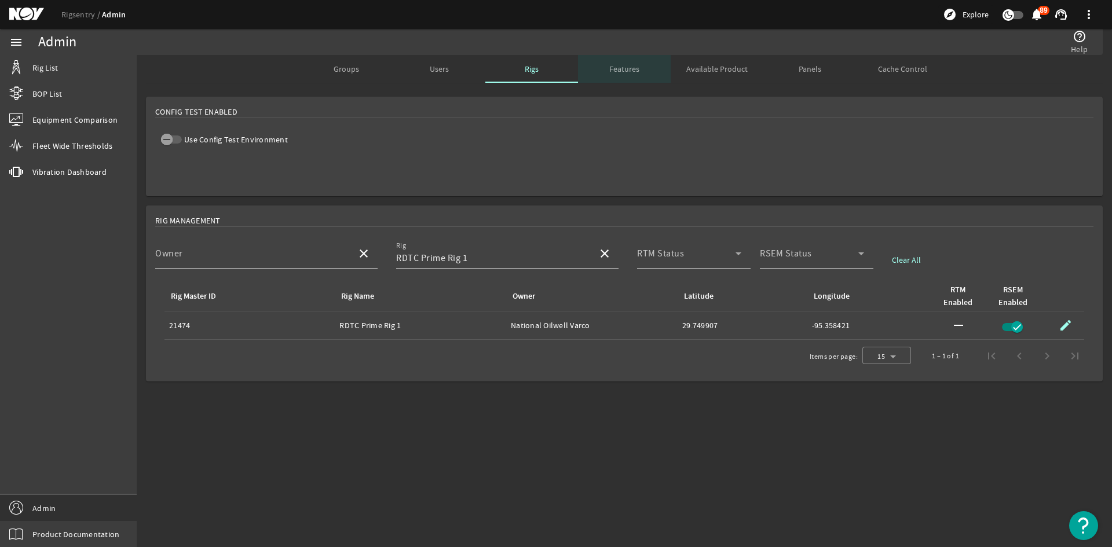
click at [622, 71] on span "Features" at bounding box center [624, 69] width 30 height 8
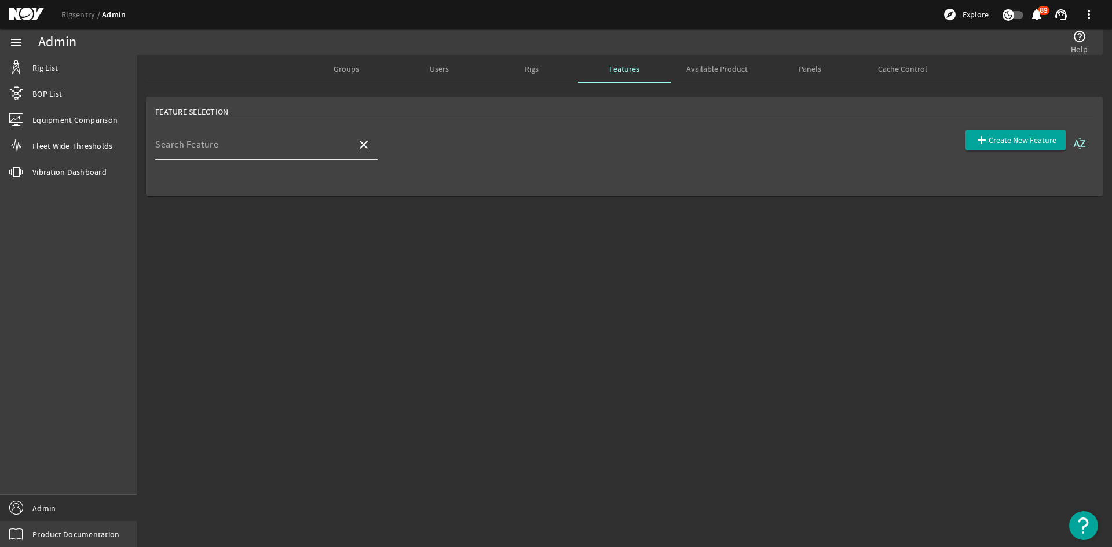
click at [274, 157] on div "Search Feature" at bounding box center [251, 145] width 192 height 30
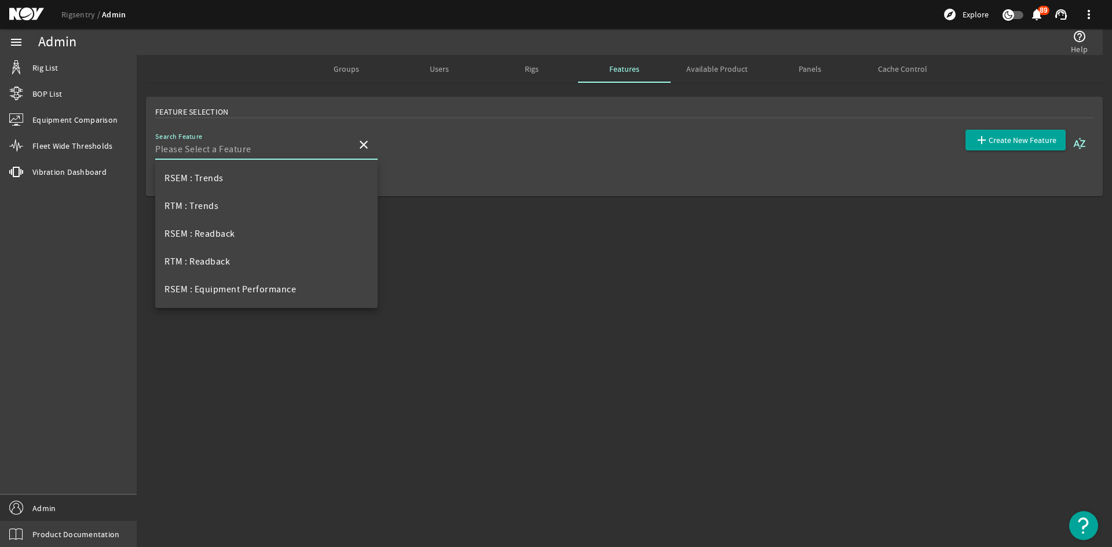
click at [271, 147] on input "Search Feature" at bounding box center [251, 149] width 192 height 14
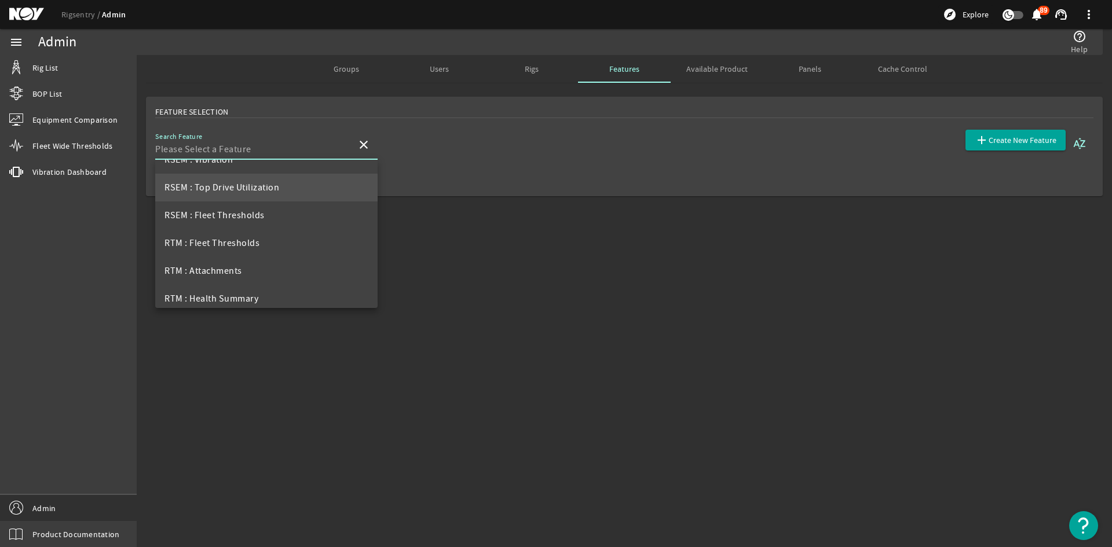
click at [239, 196] on mat-option "RSEM : Top Drive Utilization" at bounding box center [266, 188] width 222 height 28
type input "RSEM : Top Drive Utilization"
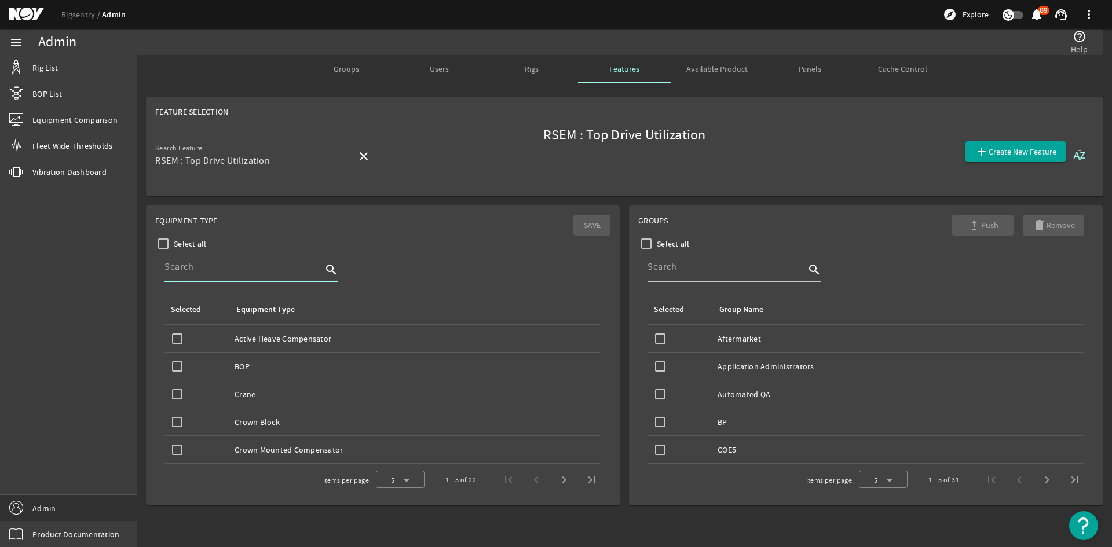
click at [228, 269] on input at bounding box center [242, 267] width 157 height 14
click at [434, 75] on span "Users" at bounding box center [439, 69] width 19 height 28
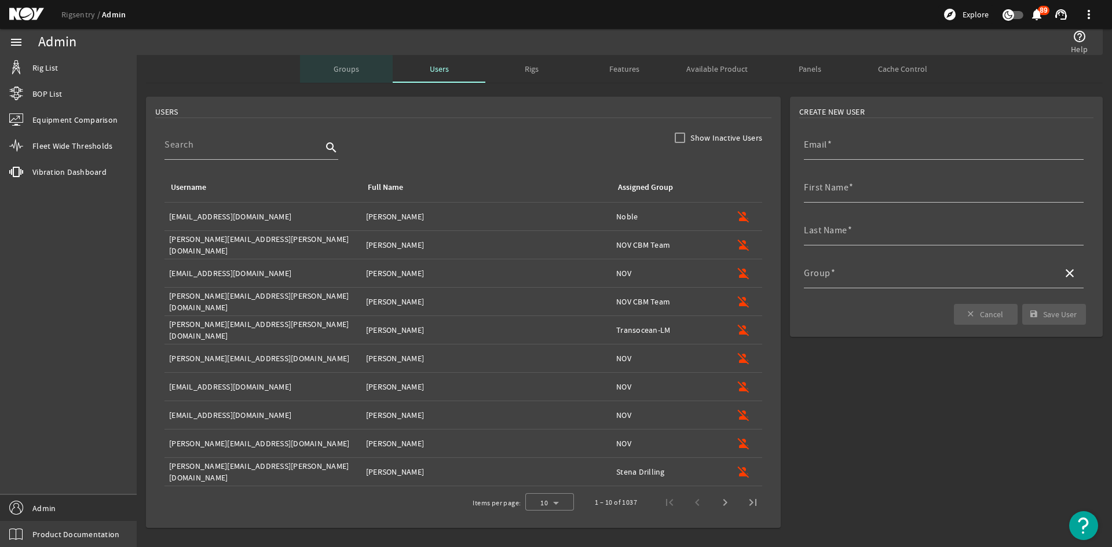
click at [325, 77] on div "Groups" at bounding box center [346, 69] width 93 height 28
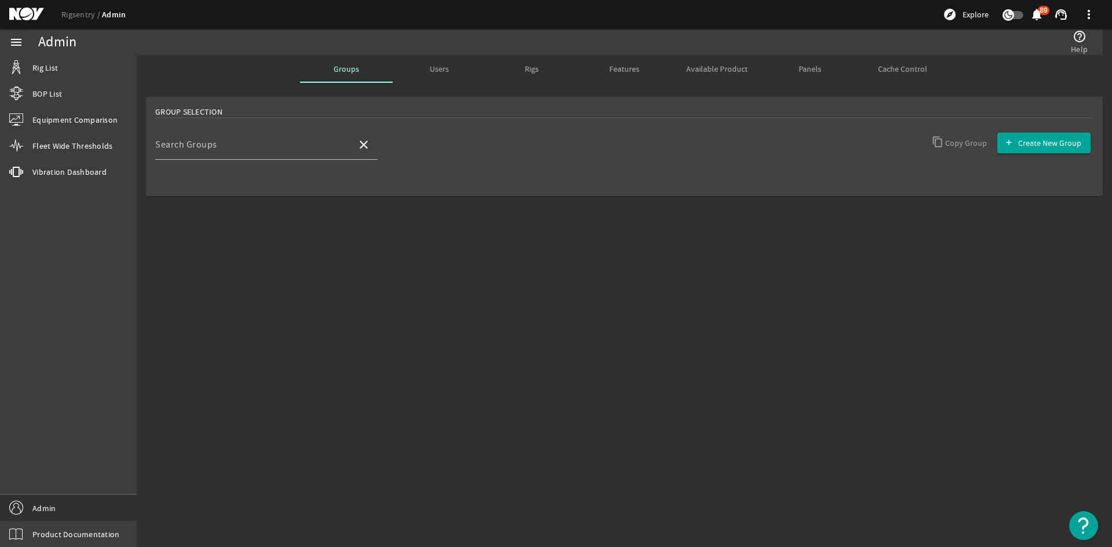
click at [234, 122] on mat-card "Group Selection Search Groups close Copy Group Create New Group" at bounding box center [624, 147] width 957 height 100
click at [241, 135] on div "Search Groups" at bounding box center [251, 145] width 192 height 30
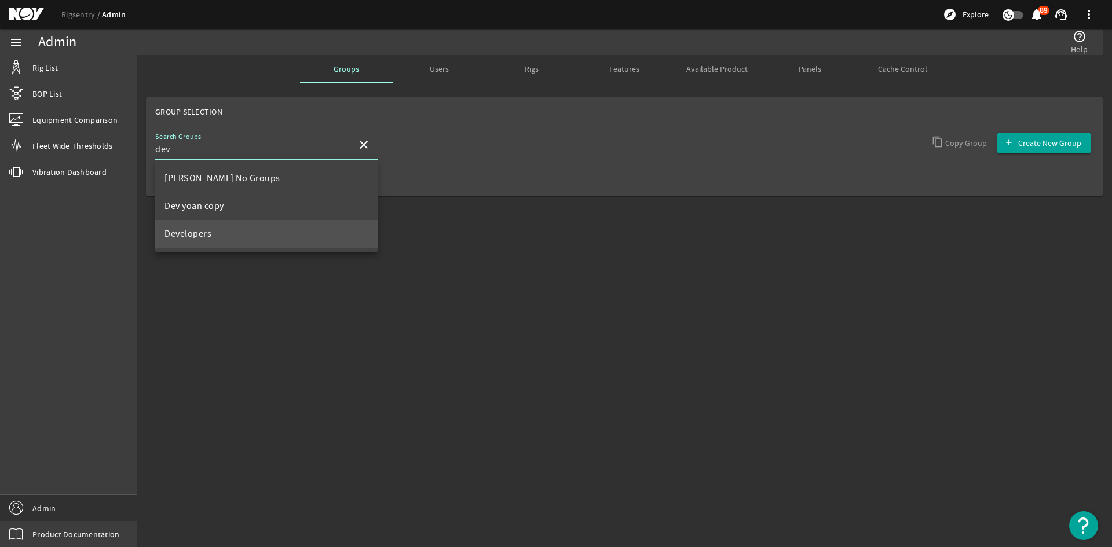
type input "Developers"
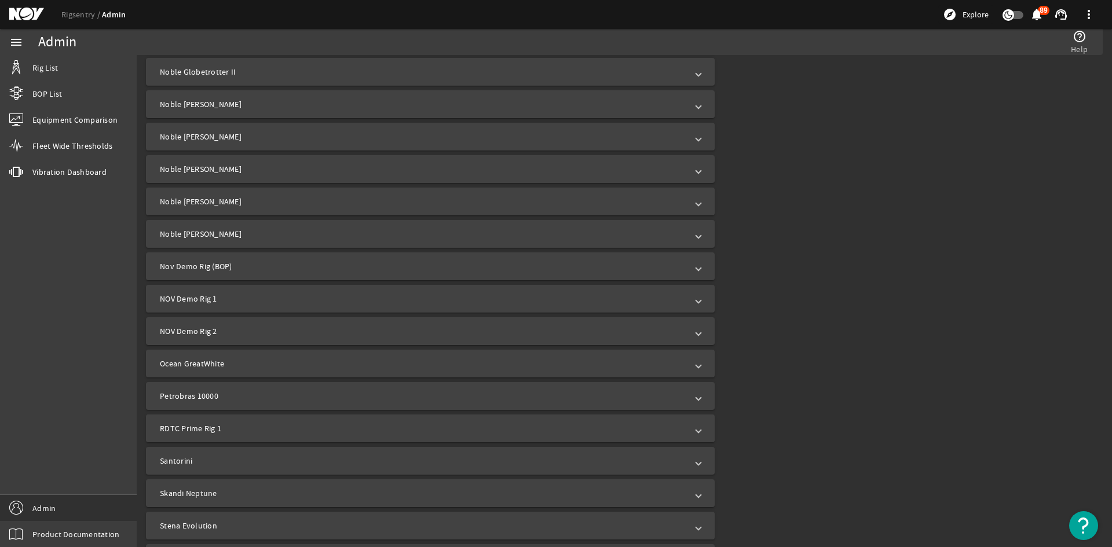
scroll to position [1563, 0]
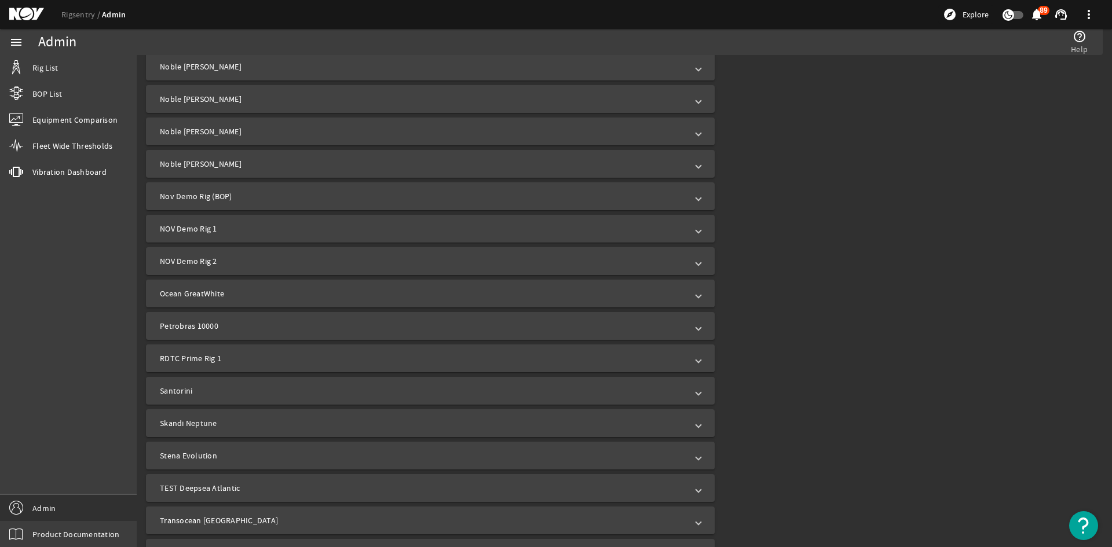
click at [264, 359] on mat-panel-title "RDTC Prime Rig 1" at bounding box center [423, 359] width 527 height 12
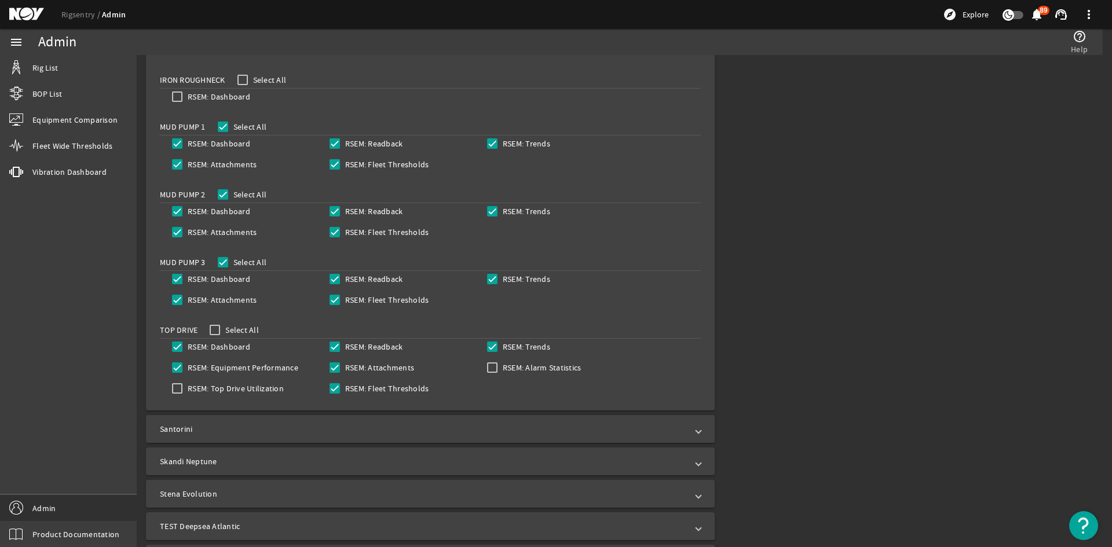
scroll to position [2142, 0]
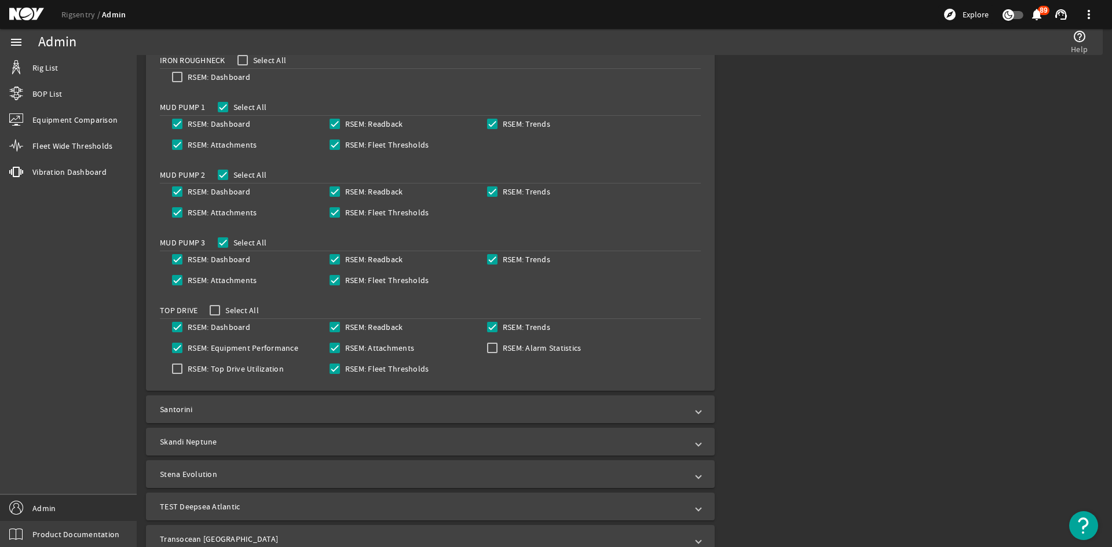
click at [251, 375] on div "RSEM: Top Drive Utilization" at bounding box center [226, 369] width 115 height 16
click at [247, 369] on label "RSEM: Top Drive Utilization" at bounding box center [234, 369] width 98 height 12
click at [185, 369] on input "RSEM: Top Drive Utilization" at bounding box center [177, 369] width 16 height 16
checkbox input "true"
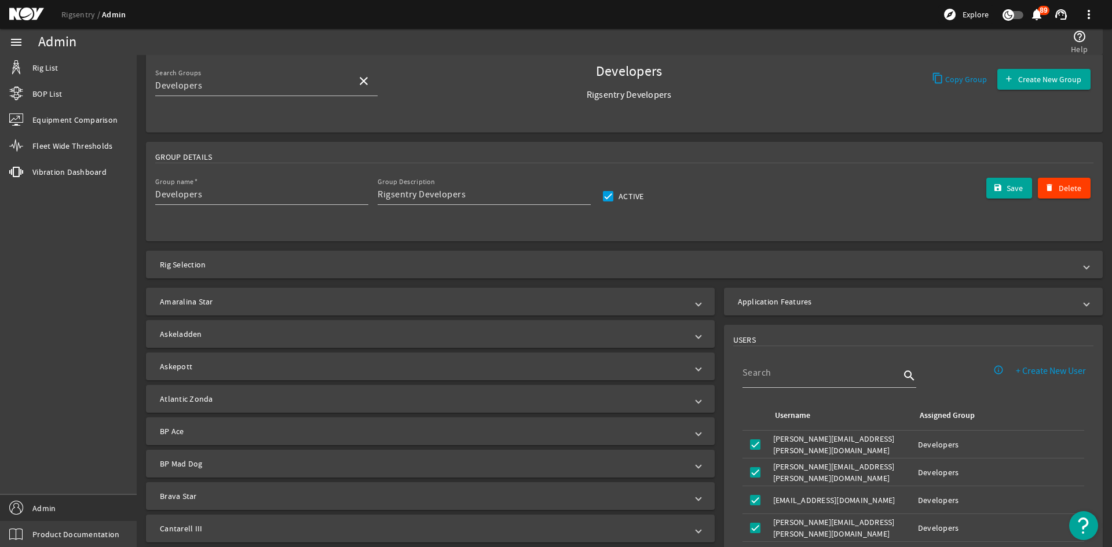
scroll to position [0, 0]
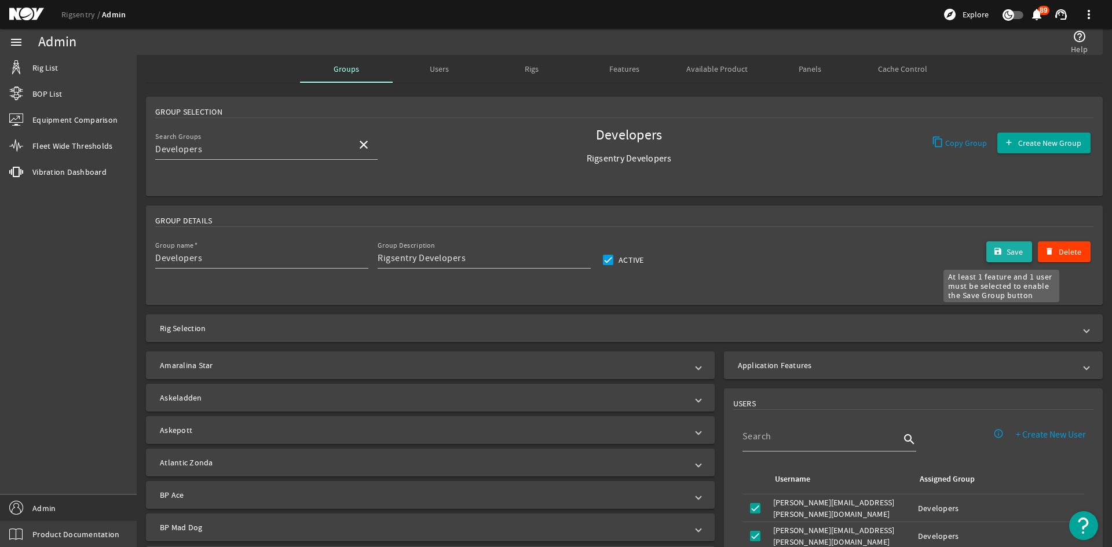
click at [987, 258] on span "submit" at bounding box center [1009, 252] width 46 height 28
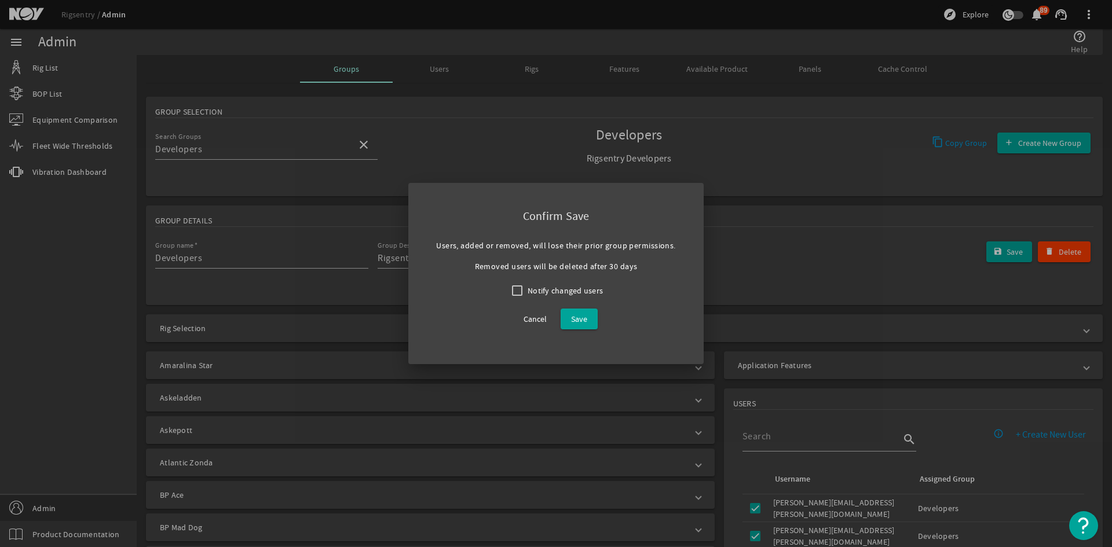
click at [613, 313] on div "Cancel Save" at bounding box center [555, 319] width 239 height 40
click at [582, 317] on span "Save" at bounding box center [579, 319] width 16 height 14
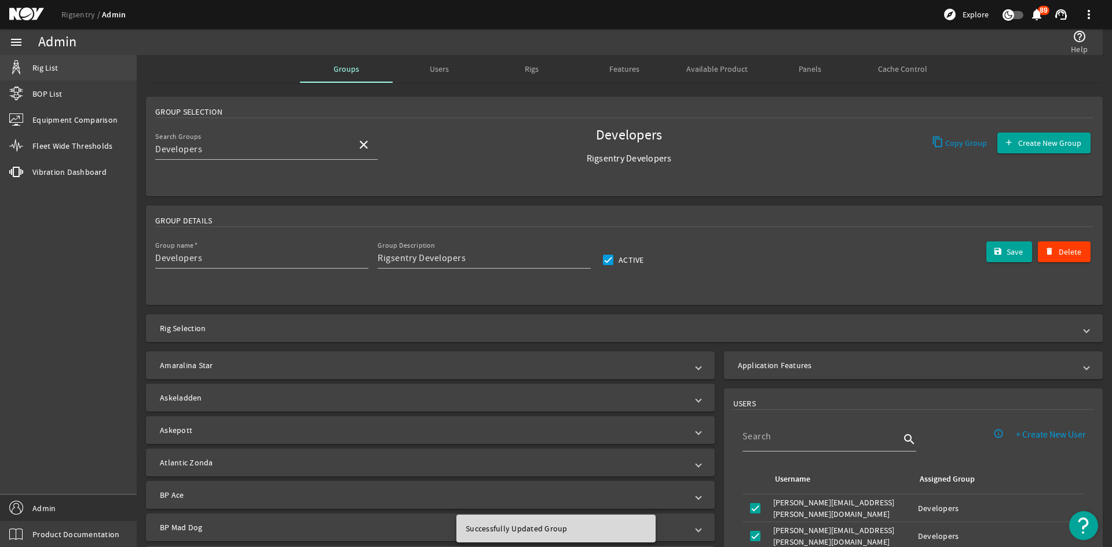
click at [67, 65] on link "Rig List" at bounding box center [68, 67] width 137 height 25
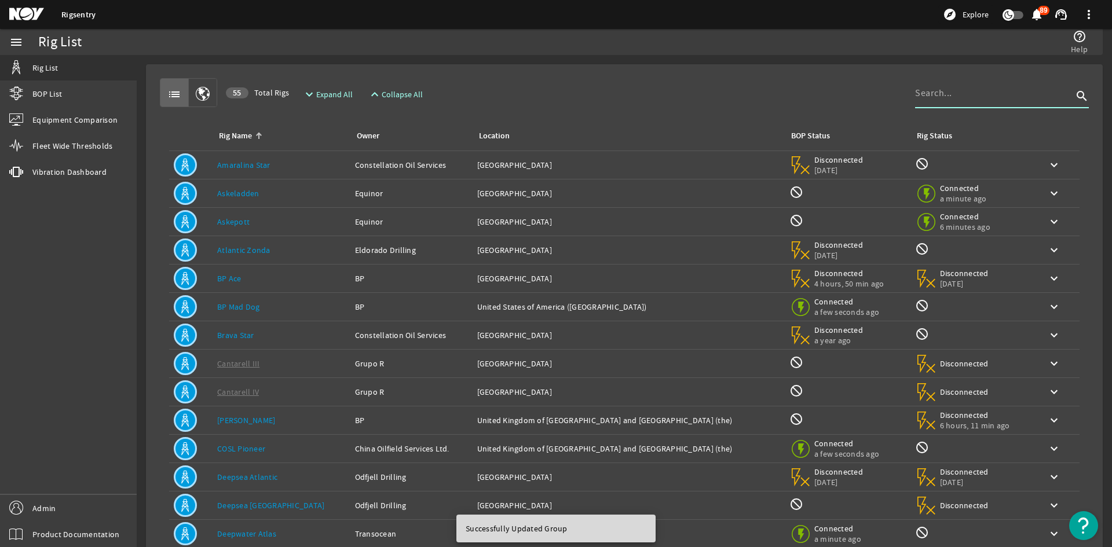
click at [919, 100] on input at bounding box center [993, 93] width 157 height 14
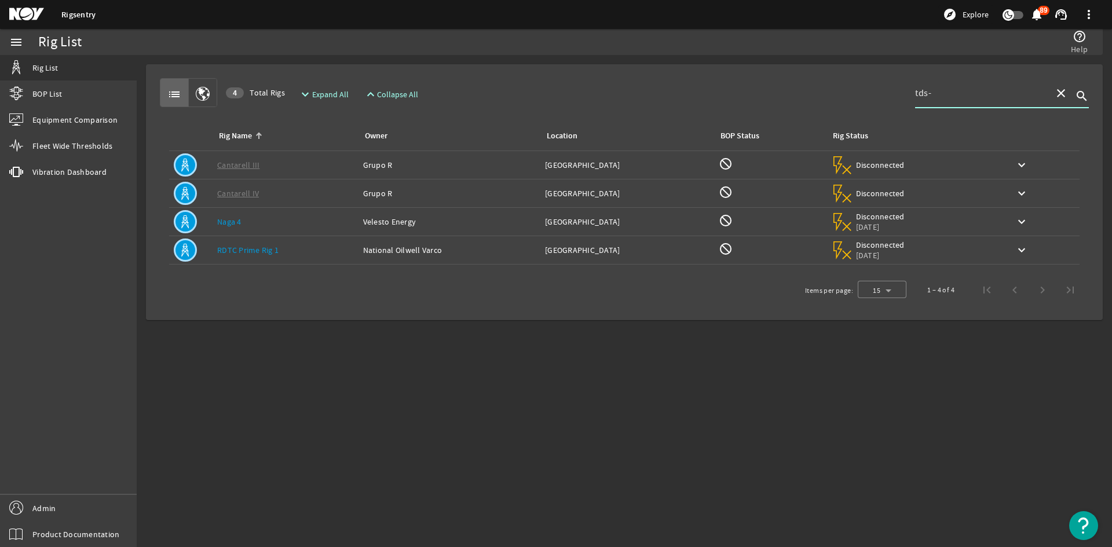
type input "tds-"
click at [245, 252] on link "RDTC Prime Rig 1" at bounding box center [247, 250] width 61 height 10
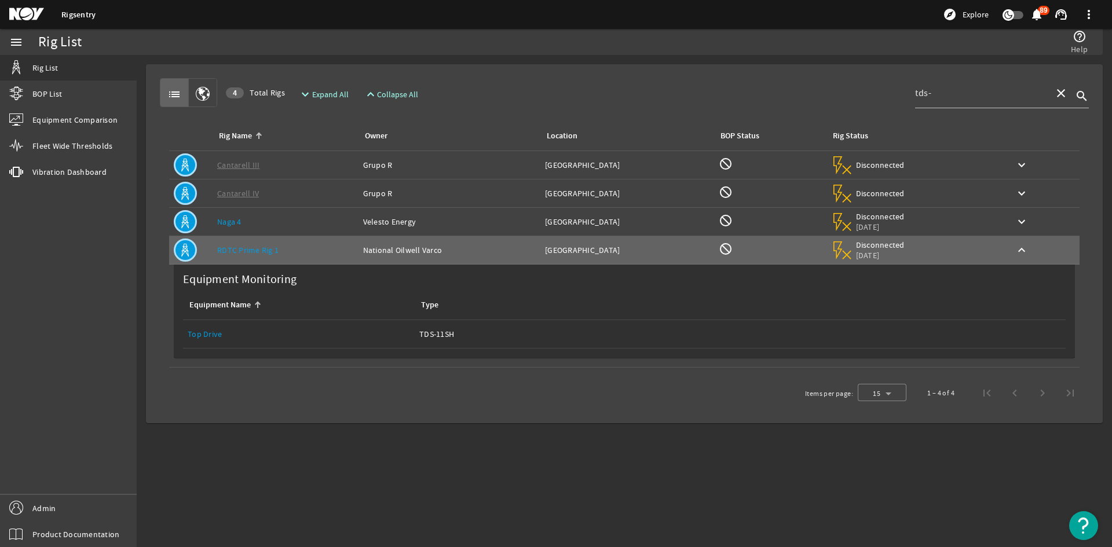
click at [200, 336] on link "Top Drive" at bounding box center [205, 334] width 34 height 10
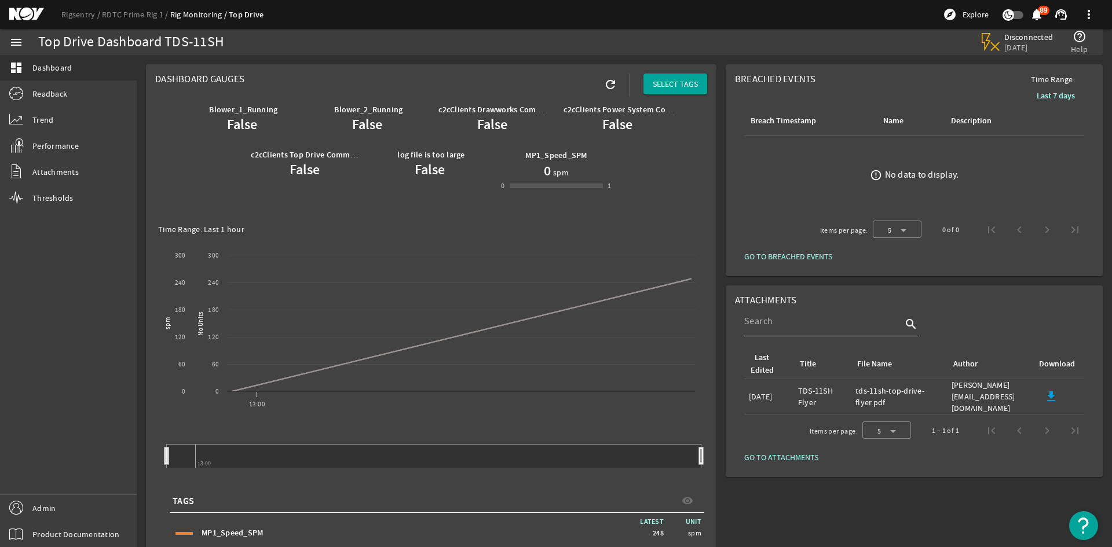
drag, startPoint x: 245, startPoint y: 32, endPoint x: 203, endPoint y: 42, distance: 43.4
click at [203, 42] on div "Top Drive Dashboard TDS-11SH" at bounding box center [317, 42] width 558 height 26
click at [204, 42] on div "Top Drive Dashboard TDS-11SH" at bounding box center [131, 42] width 186 height 12
drag, startPoint x: 204, startPoint y: 42, endPoint x: 259, endPoint y: 36, distance: 55.3
click at [259, 36] on div "Top Drive Dashboard TDS-11SH" at bounding box center [317, 42] width 558 height 12
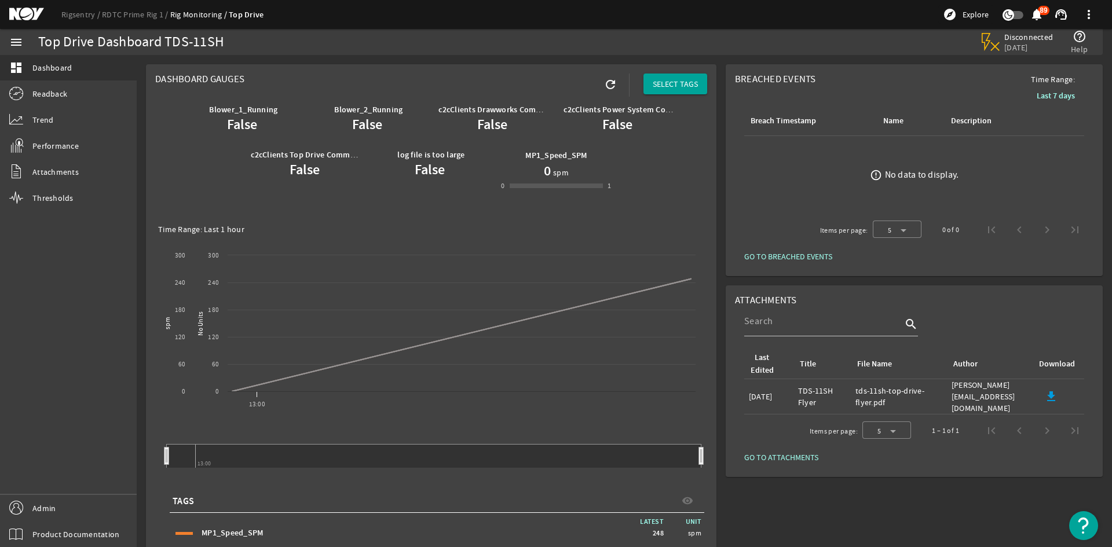
click at [261, 36] on div "Top Drive Dashboard TDS-11SH" at bounding box center [317, 42] width 558 height 12
drag, startPoint x: 258, startPoint y: 39, endPoint x: 216, endPoint y: 39, distance: 42.3
click at [216, 39] on div "Top Drive Dashboard TDS-11SH" at bounding box center [317, 42] width 558 height 12
click at [216, 39] on div "Top Drive Dashboard TDS-11SH" at bounding box center [131, 42] width 186 height 12
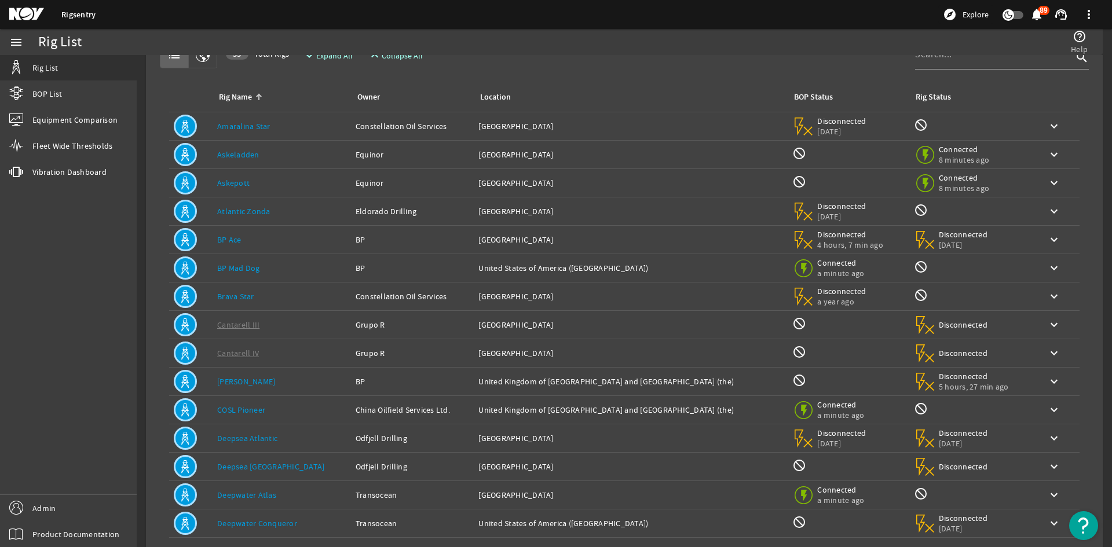
scroll to position [58, 0]
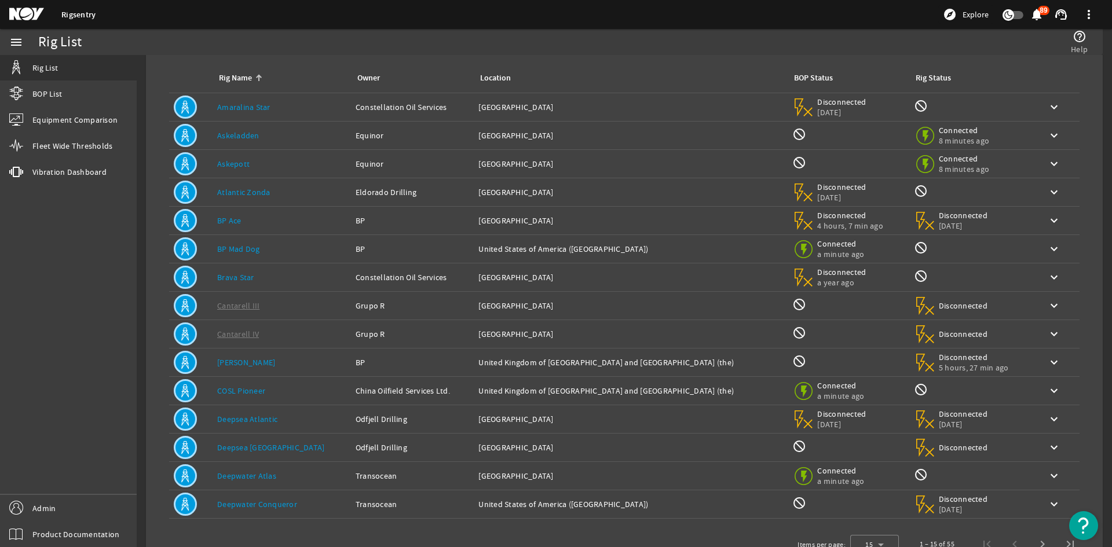
click at [260, 476] on link "Deepwater Atlas" at bounding box center [246, 476] width 59 height 10
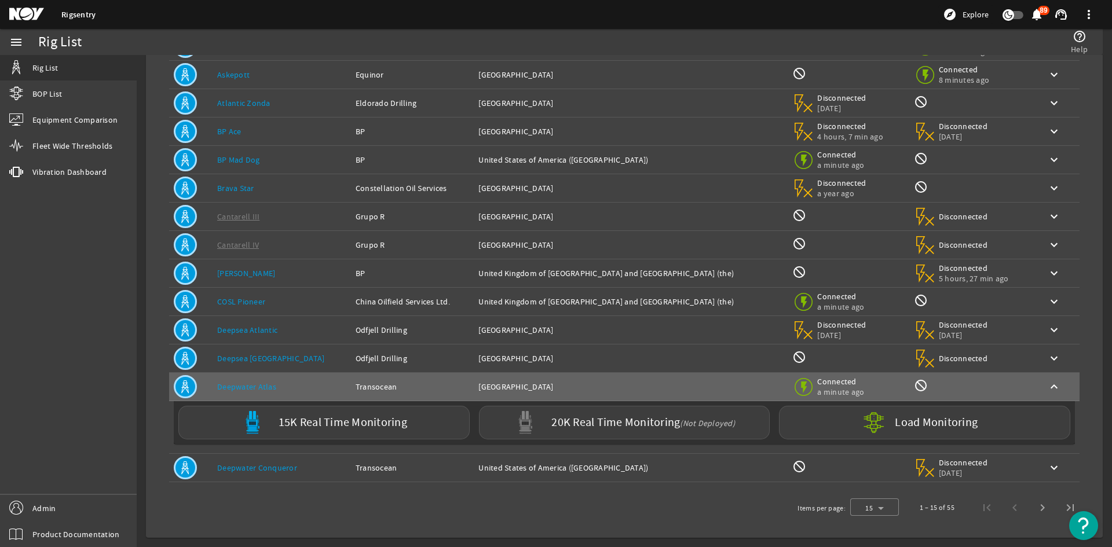
scroll to position [0, 0]
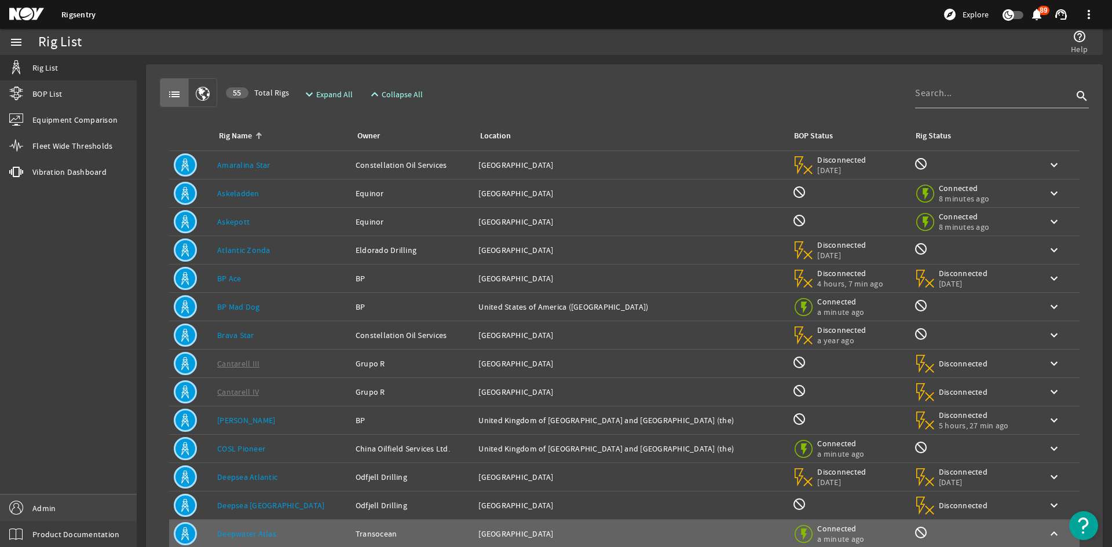
click at [41, 511] on span "Admin" at bounding box center [43, 509] width 23 height 12
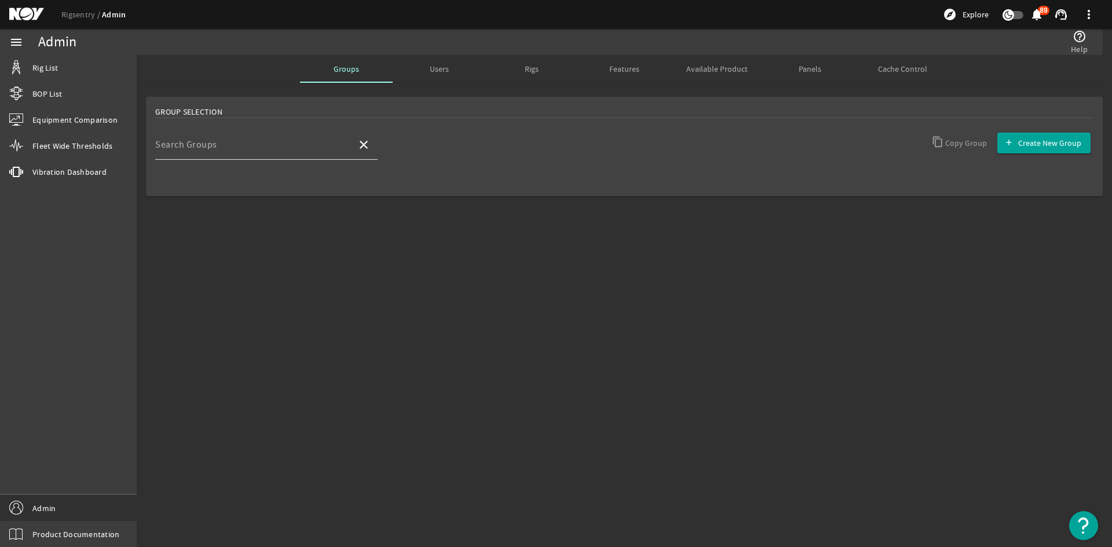
click at [293, 159] on mat-form-field "Search Groups close" at bounding box center [266, 151] width 222 height 43
drag, startPoint x: 290, startPoint y: 151, endPoint x: 289, endPoint y: 157, distance: 6.4
click at [289, 157] on div "Search Groups" at bounding box center [251, 145] width 192 height 30
type input "develop"
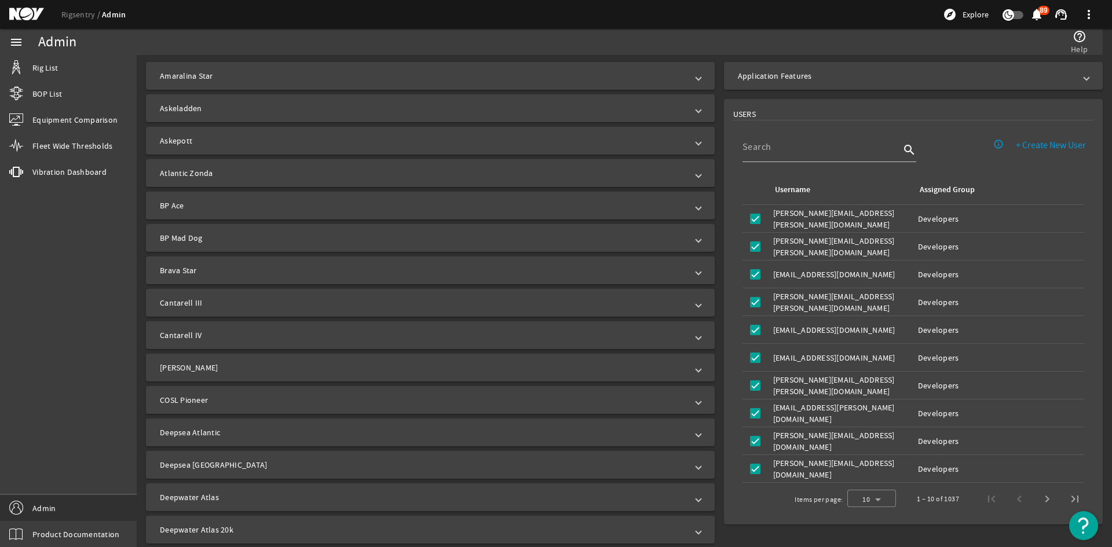
scroll to position [347, 0]
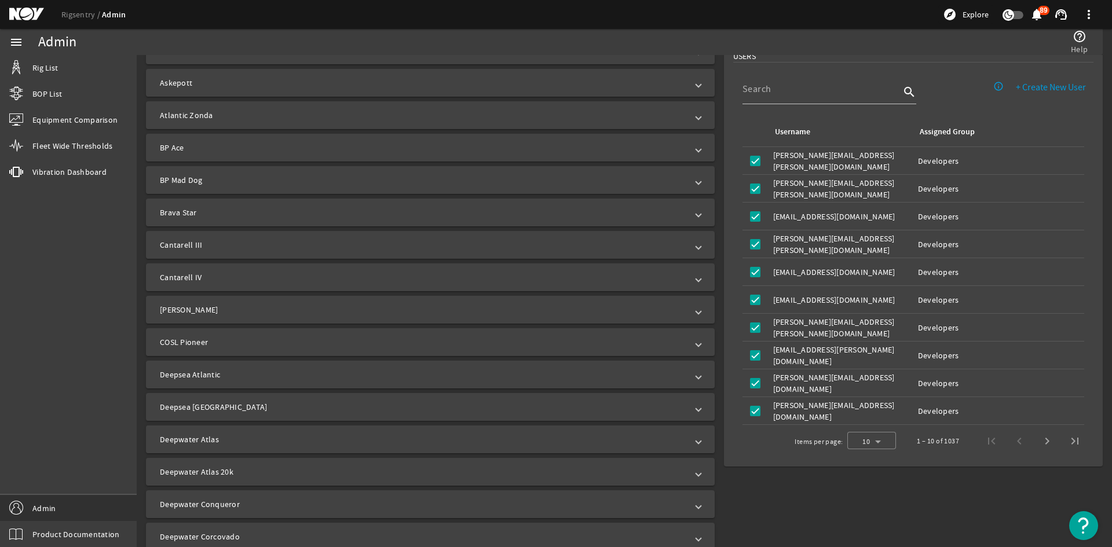
click at [262, 435] on mat-panel-title "Deepwater Atlas" at bounding box center [423, 440] width 527 height 12
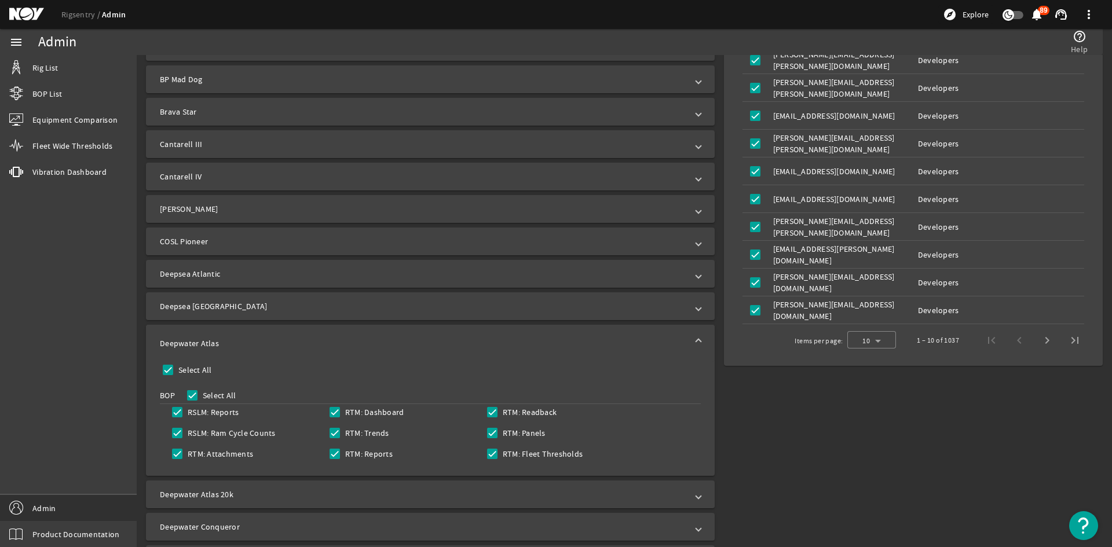
scroll to position [463, 0]
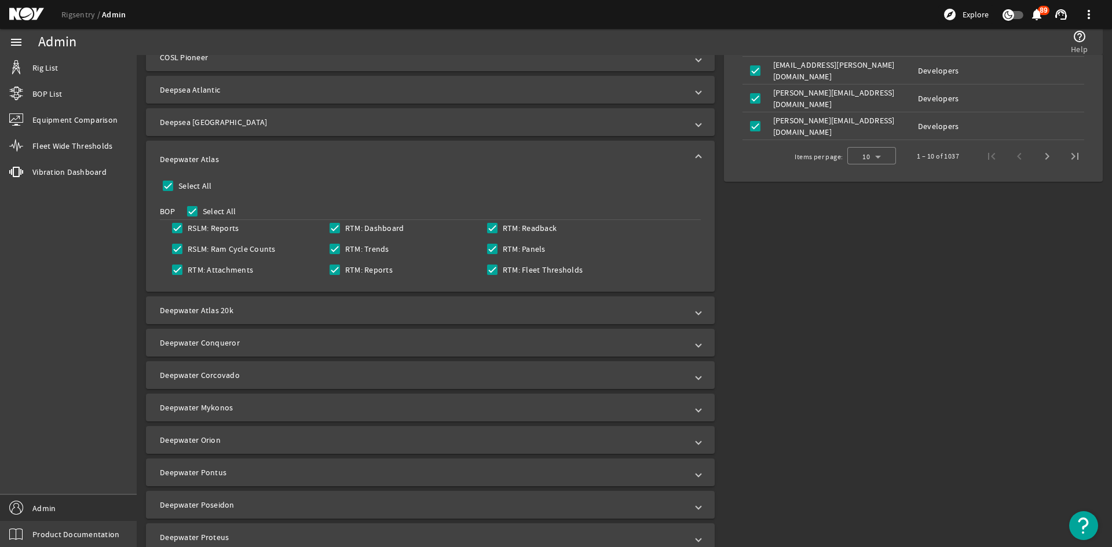
scroll to position [637, 0]
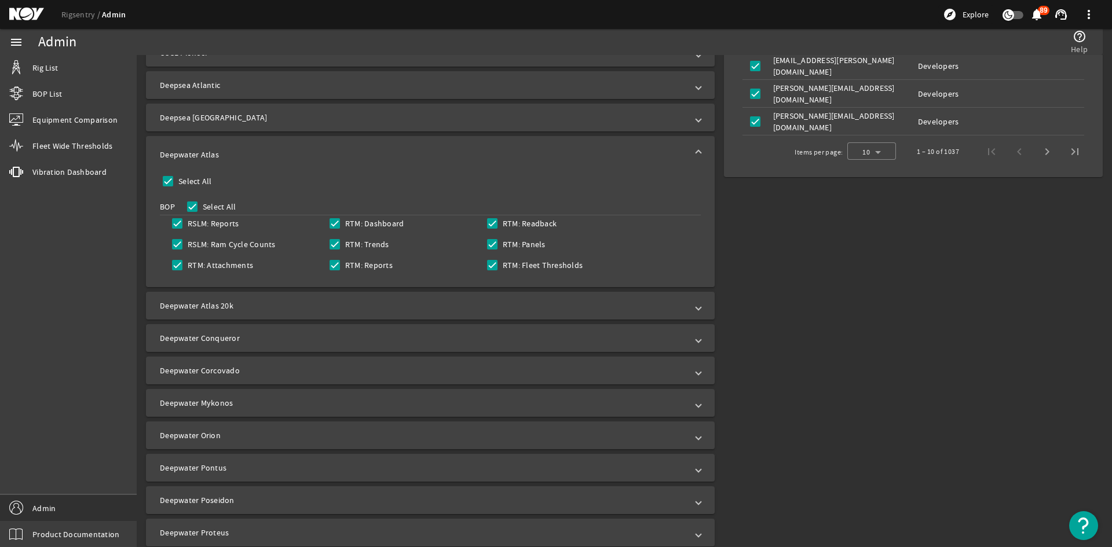
click at [61, 391] on div "menu Rig List BOP List Equipment Comparison Fleet Wide Thresholds vibration Vib…" at bounding box center [68, 288] width 137 height 518
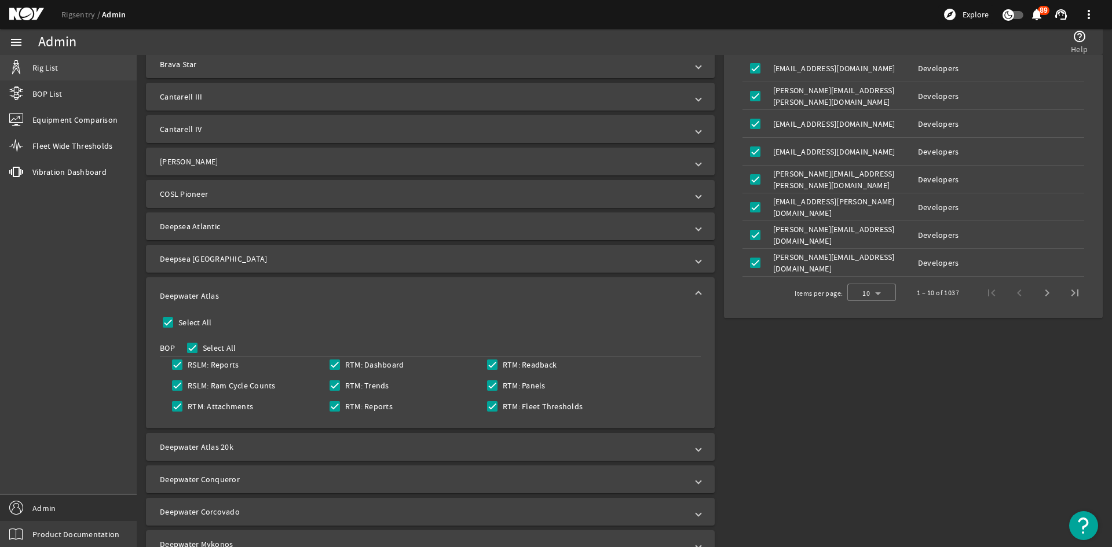
scroll to position [405, 0]
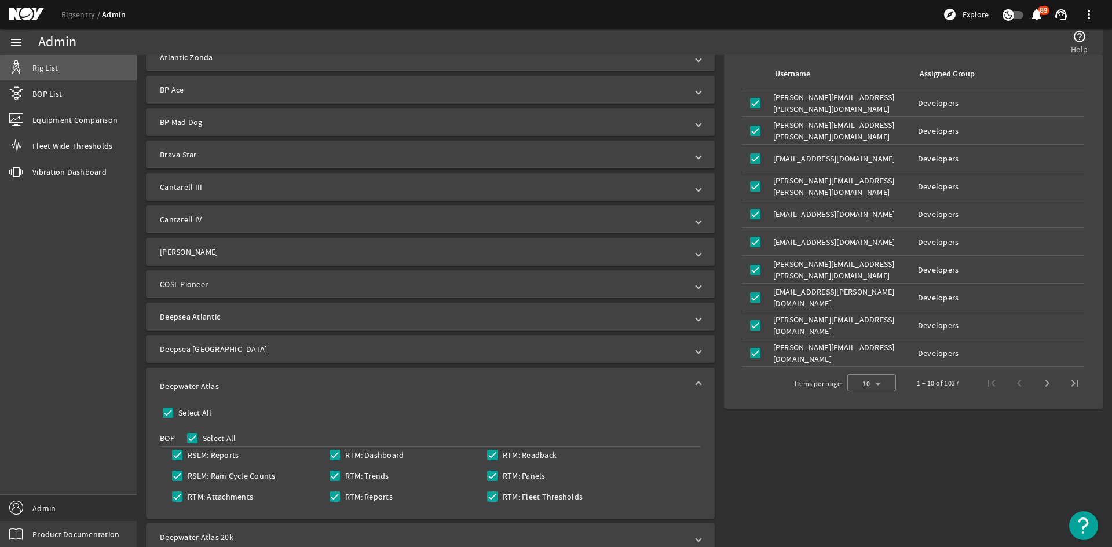
click at [75, 75] on link "Rig List" at bounding box center [68, 67] width 137 height 25
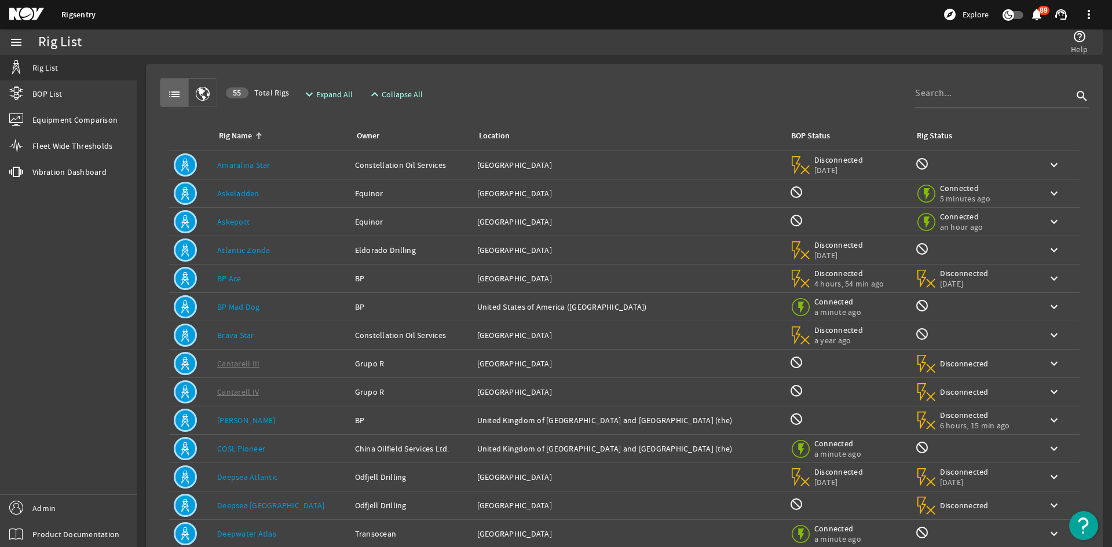
click at [277, 197] on div "Rig Name: Askeladden" at bounding box center [281, 194] width 129 height 12
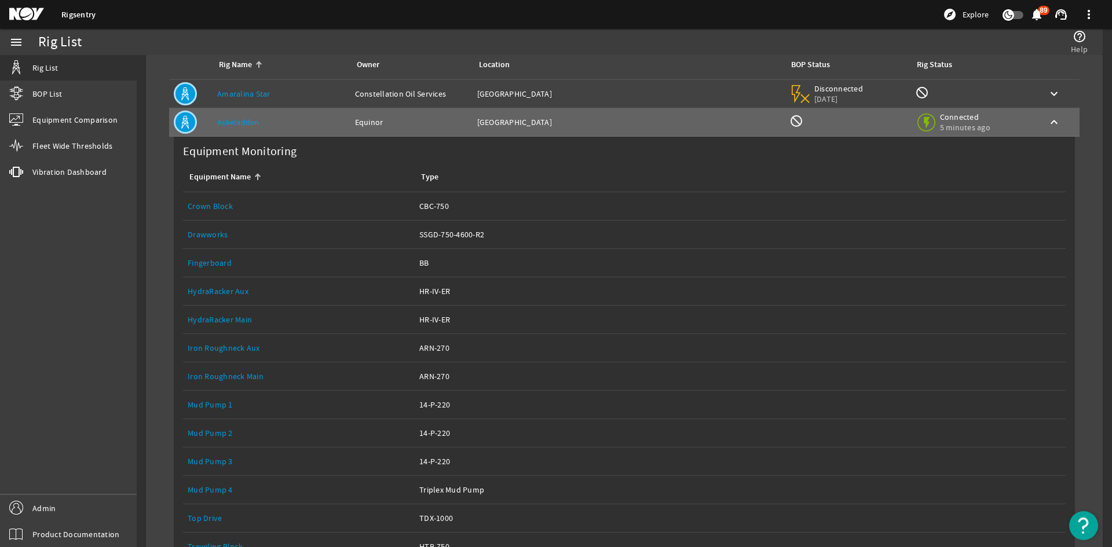
scroll to position [174, 0]
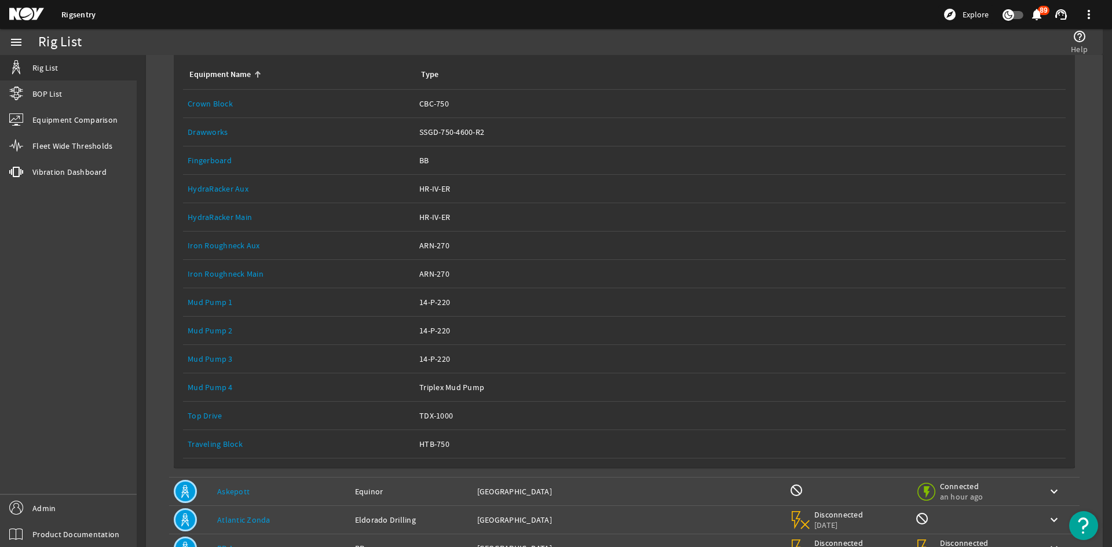
click at [204, 414] on link "Top Drive" at bounding box center [205, 416] width 34 height 10
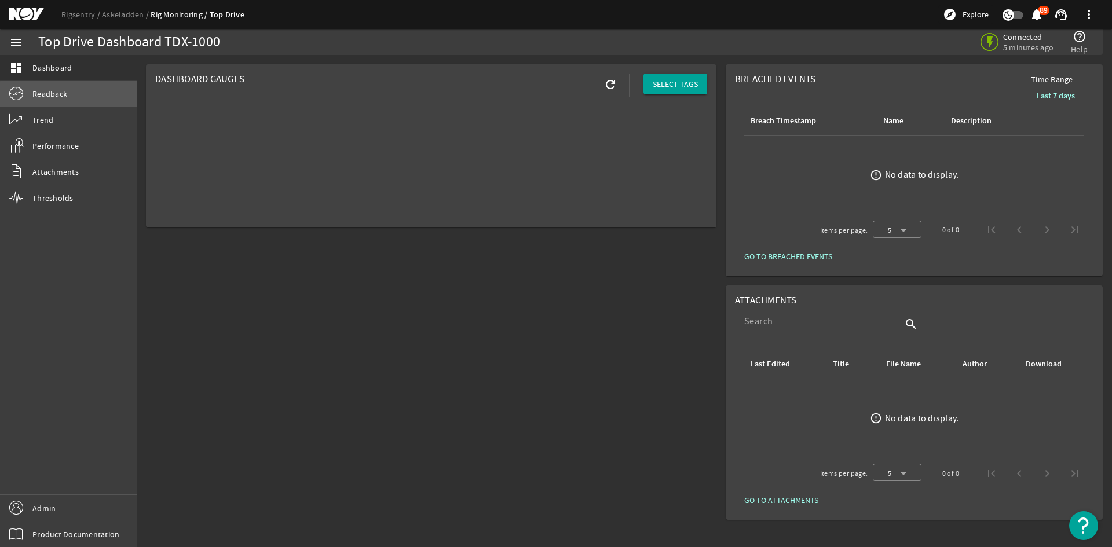
click at [77, 102] on link "Readback" at bounding box center [68, 93] width 137 height 25
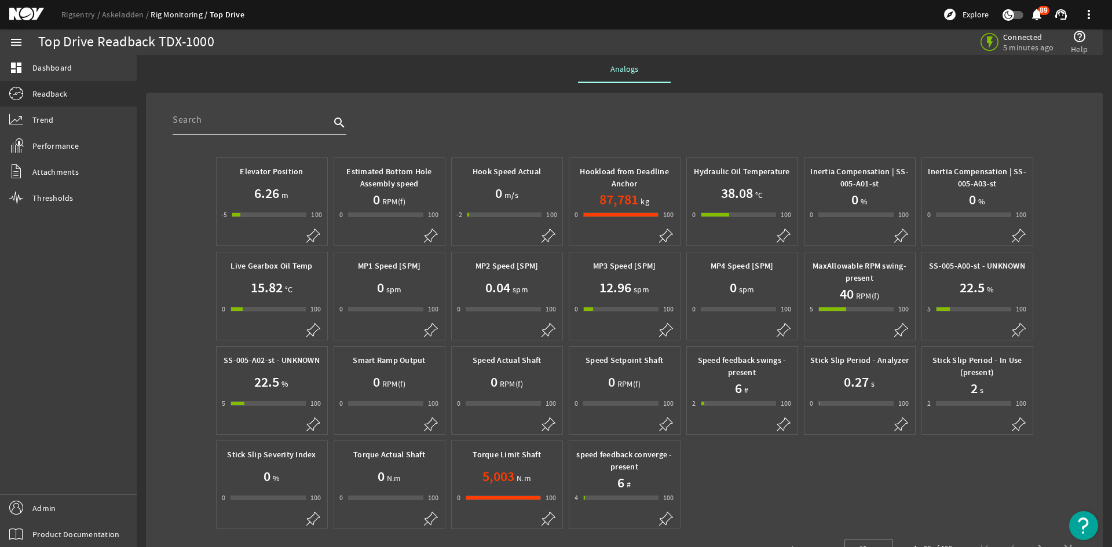
click at [619, 205] on h1 "87,781" at bounding box center [618, 199] width 39 height 19
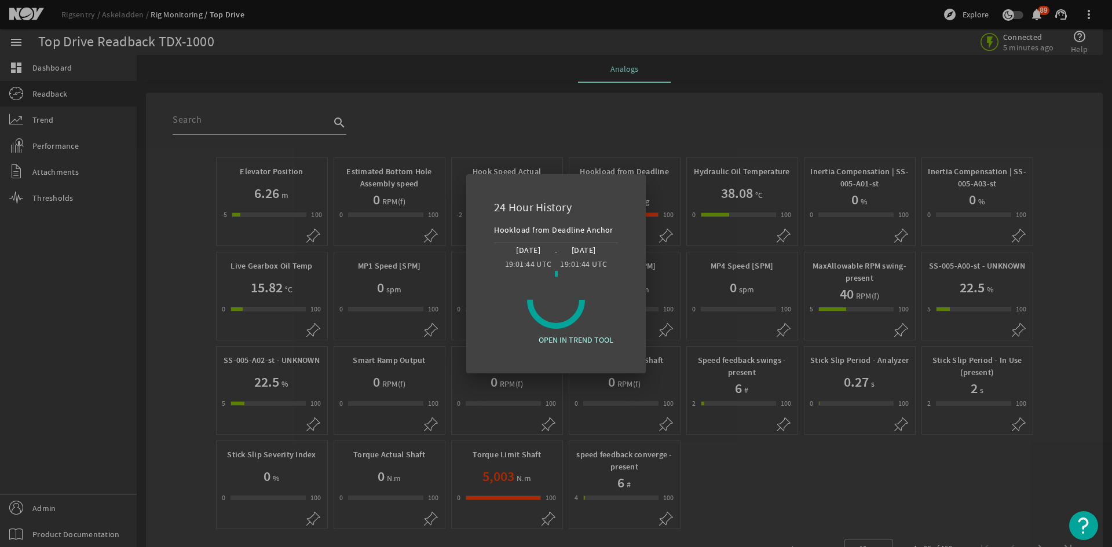
click at [813, 244] on div at bounding box center [556, 273] width 1112 height 547
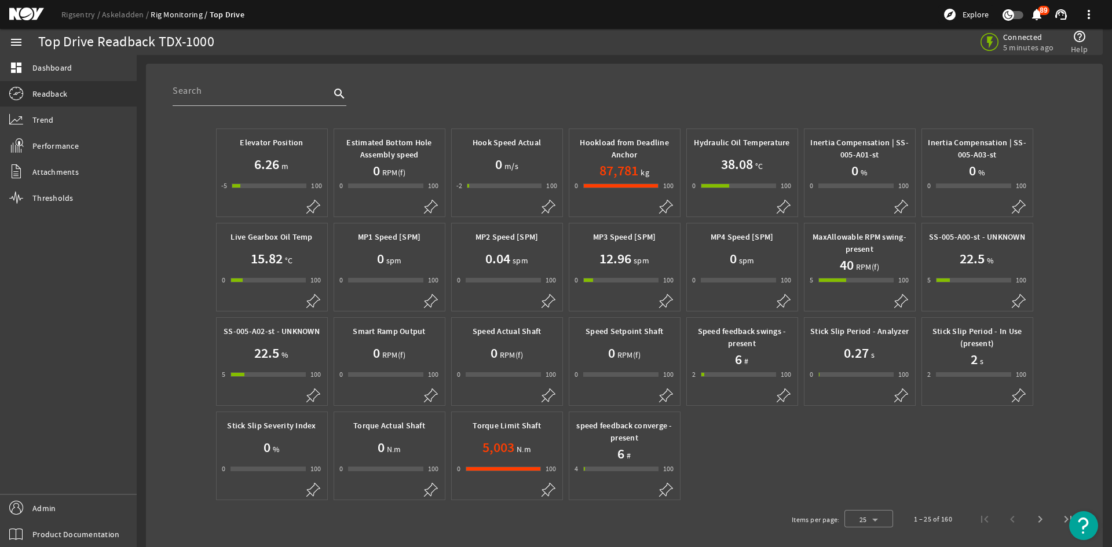
scroll to position [43, 0]
